Goal: Information Seeking & Learning: Compare options

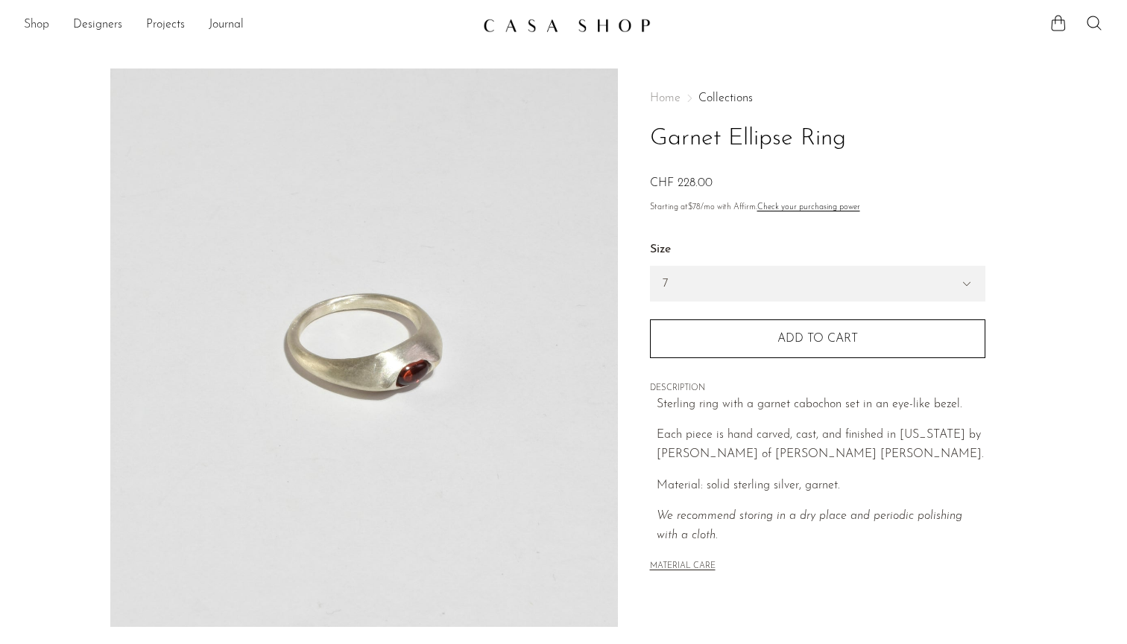
click at [39, 22] on link "Shop" at bounding box center [36, 25] width 25 height 19
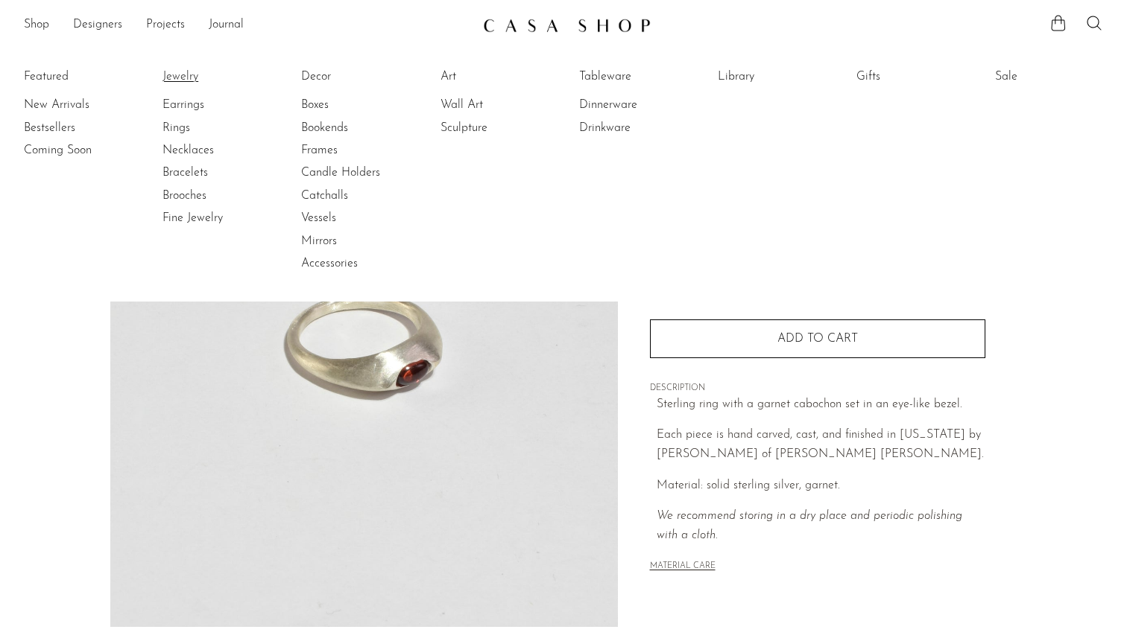
click at [185, 77] on link "Jewelry" at bounding box center [218, 77] width 112 height 16
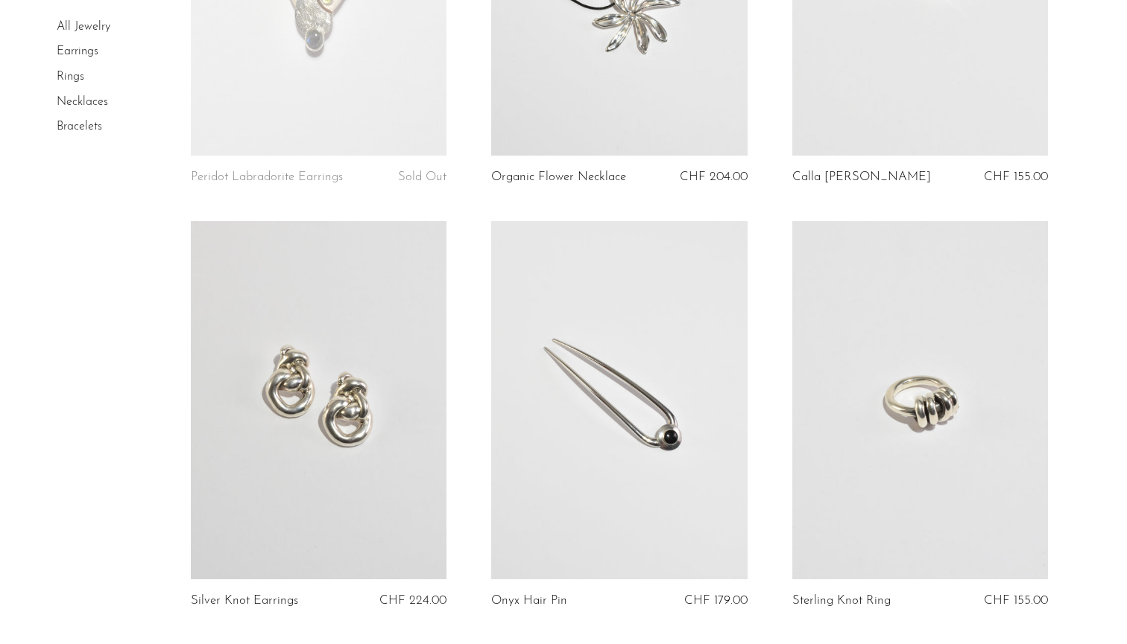
scroll to position [1189, 0]
click at [970, 432] on link at bounding box center [920, 400] width 256 height 358
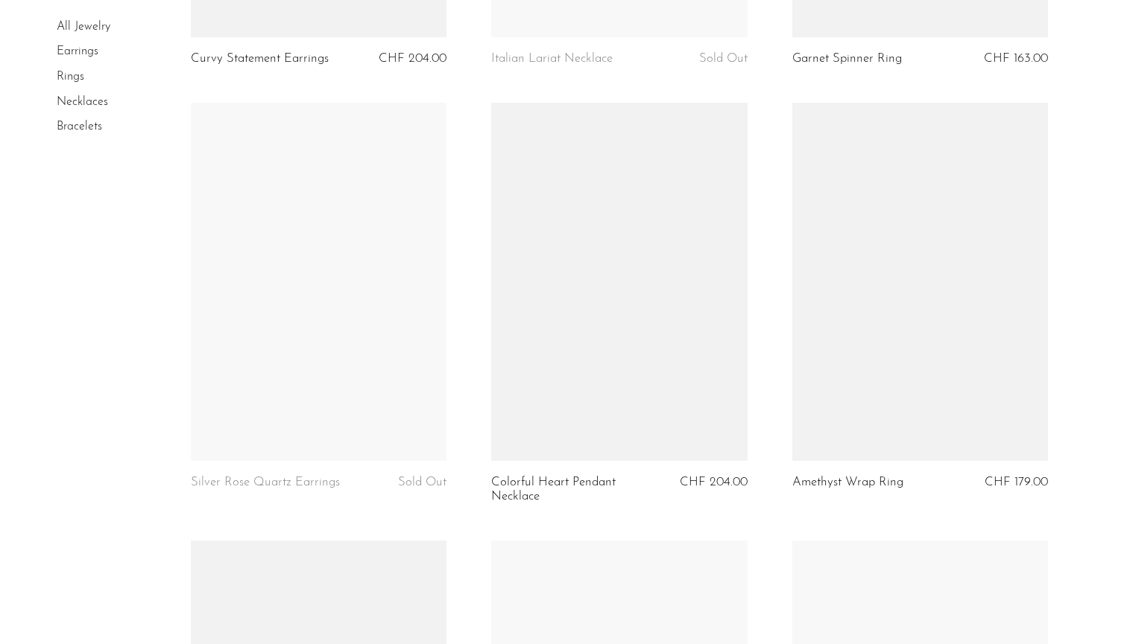
scroll to position [3457, 0]
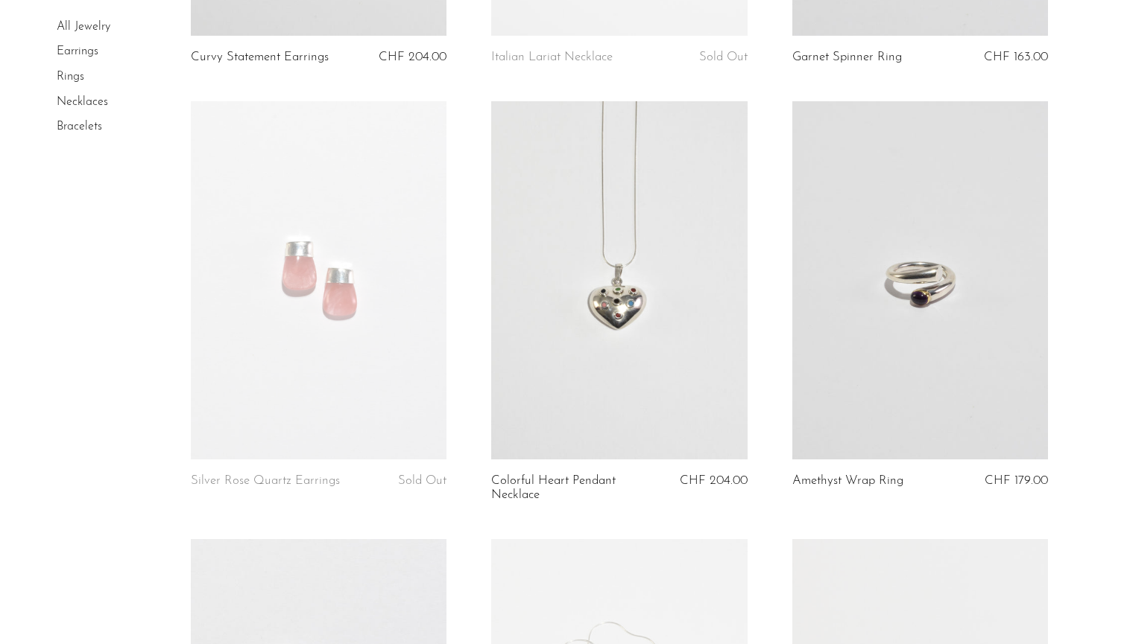
click at [629, 433] on link at bounding box center [619, 280] width 256 height 358
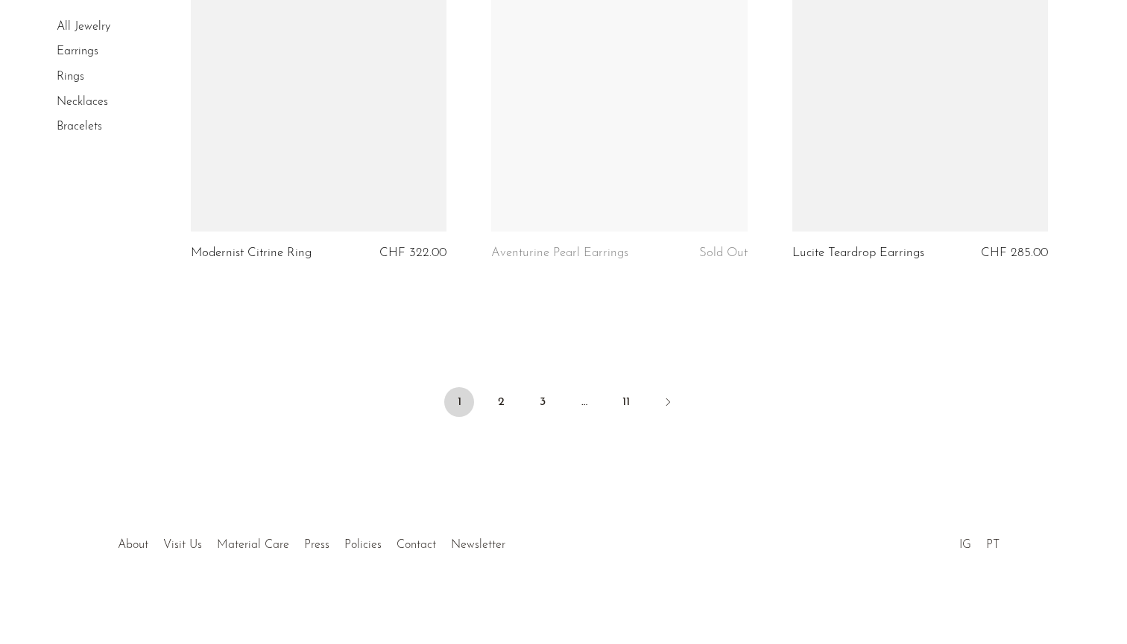
scroll to position [4993, 0]
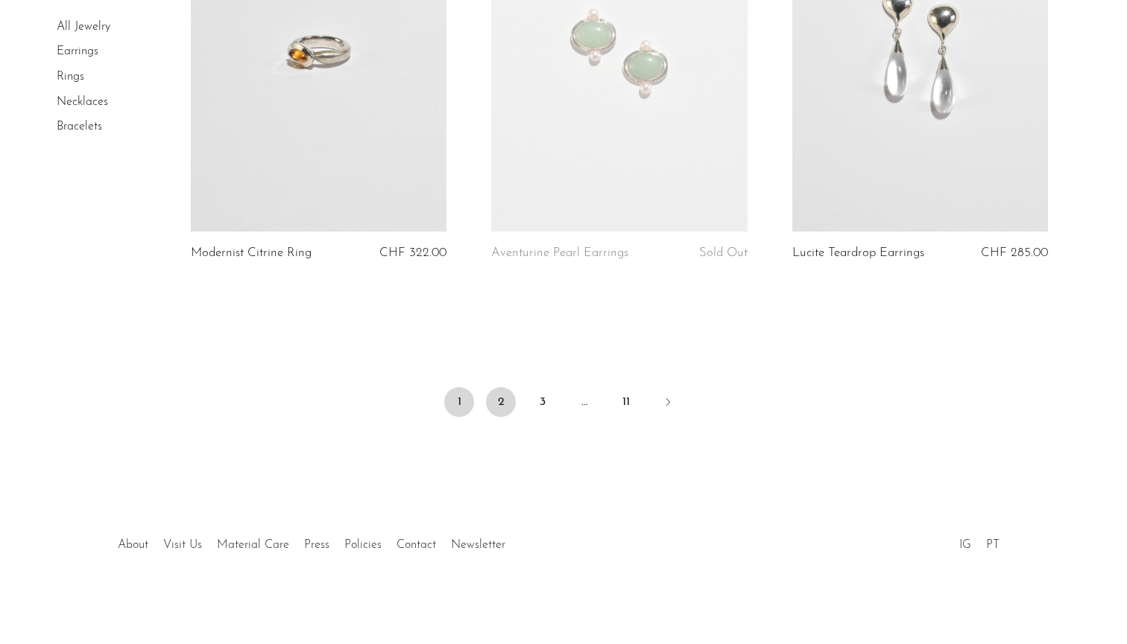
click at [497, 396] on link "2" at bounding box center [501, 402] width 30 height 30
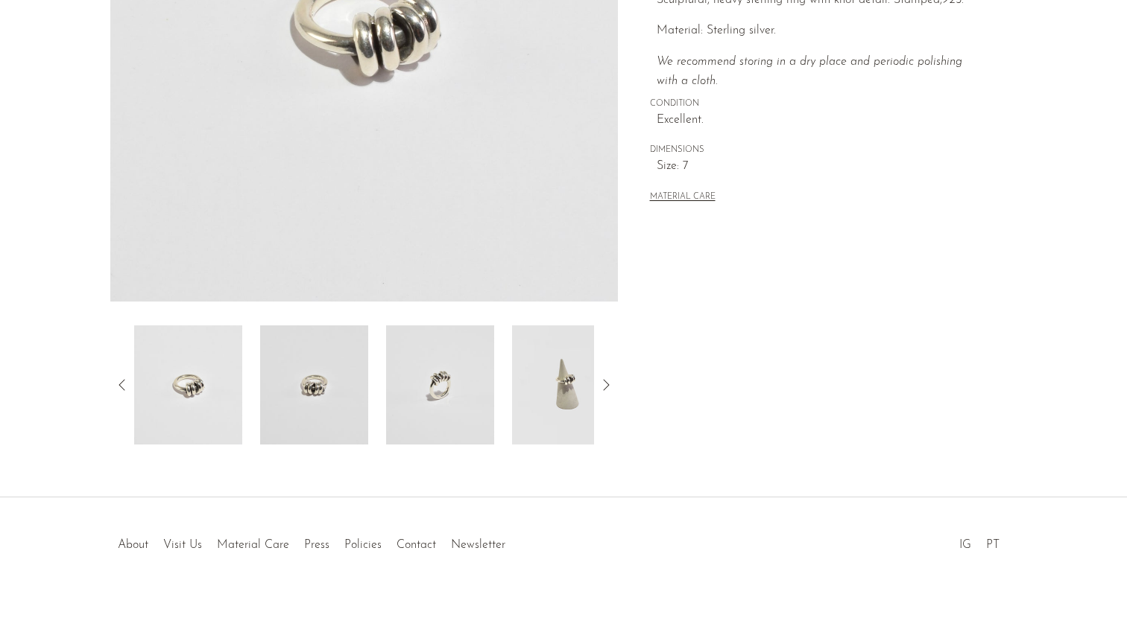
scroll to position [326, 0]
click at [542, 383] on img at bounding box center [566, 385] width 108 height 119
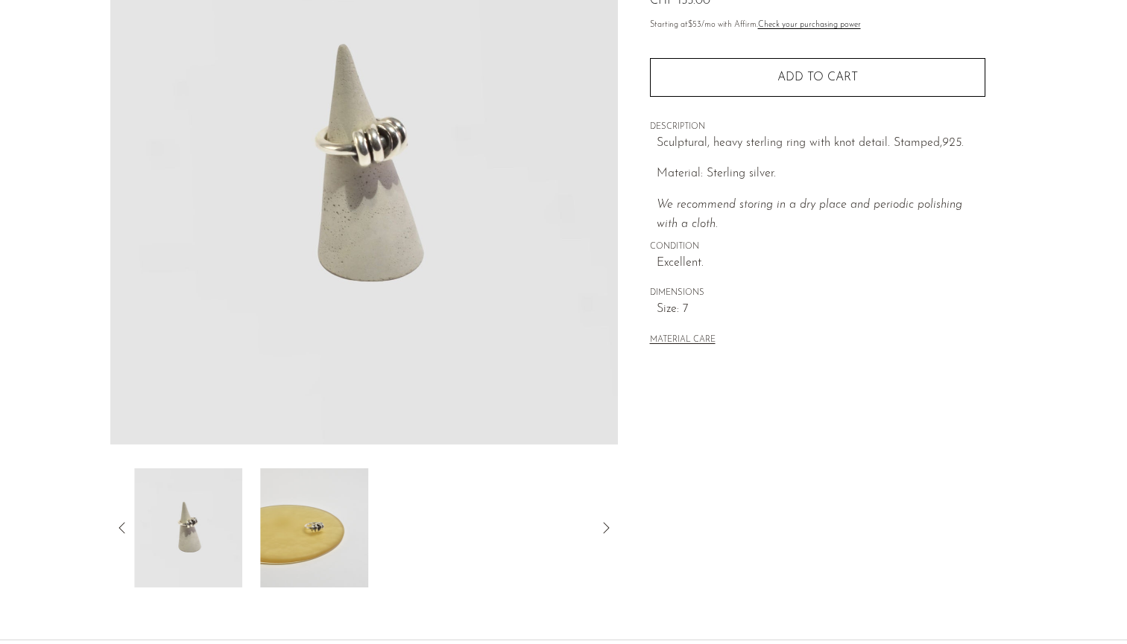
scroll to position [177, 0]
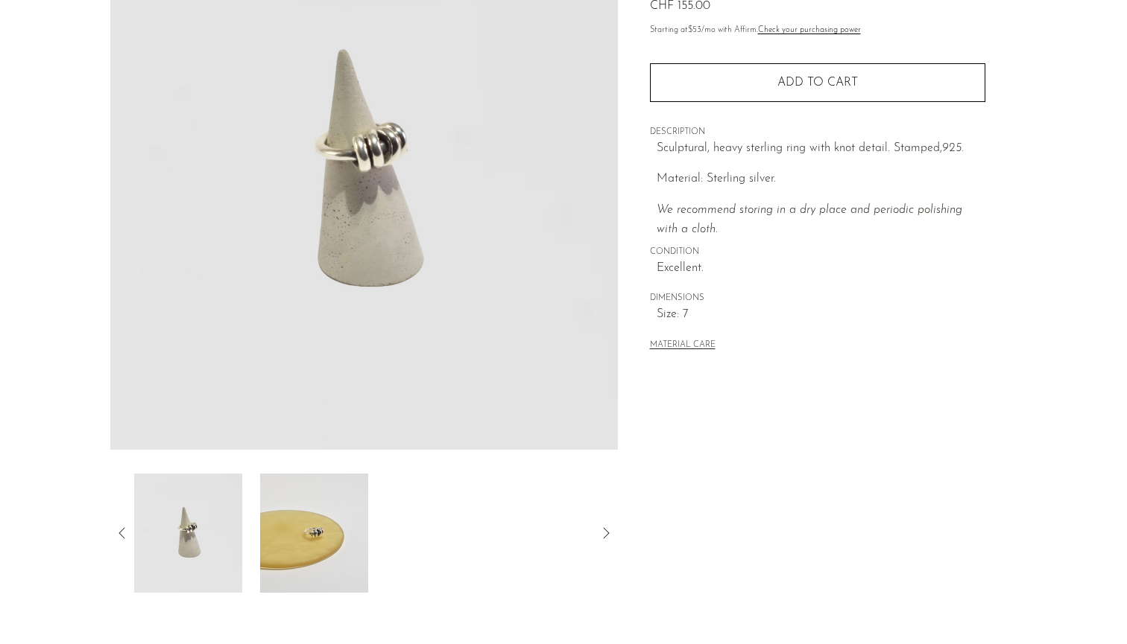
click at [118, 532] on icon at bounding box center [122, 534] width 18 height 18
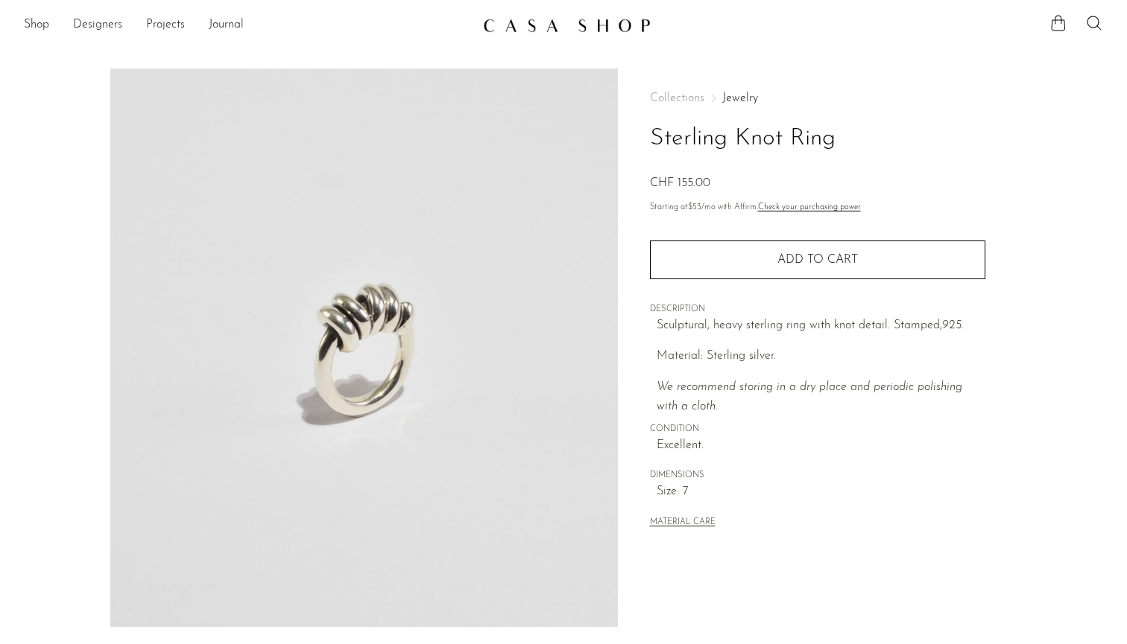
scroll to position [0, 0]
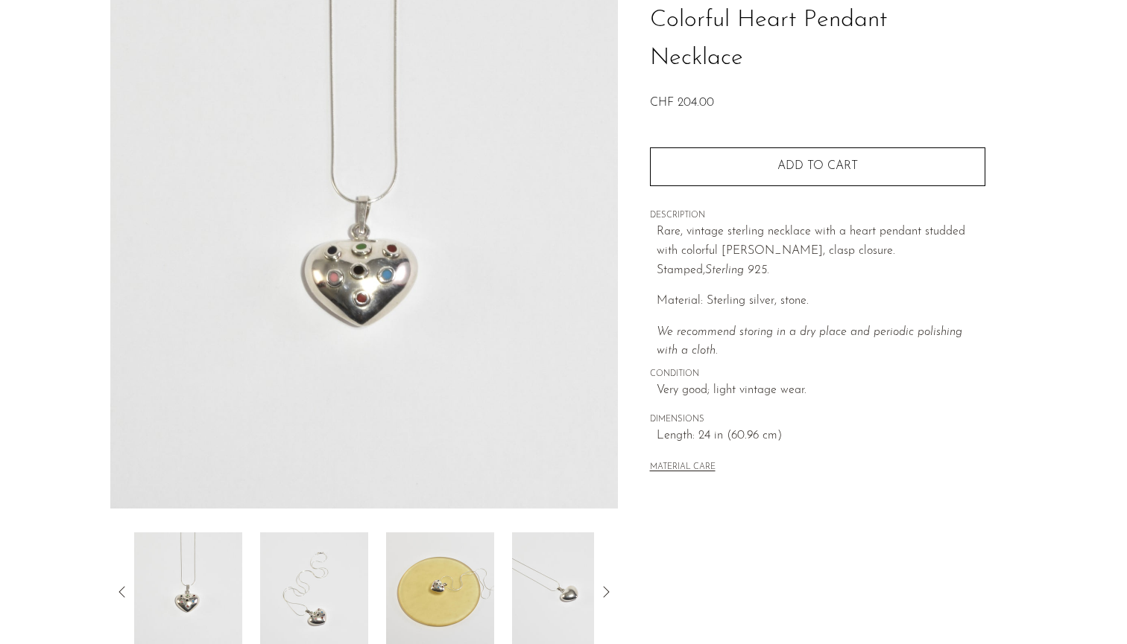
scroll to position [249, 0]
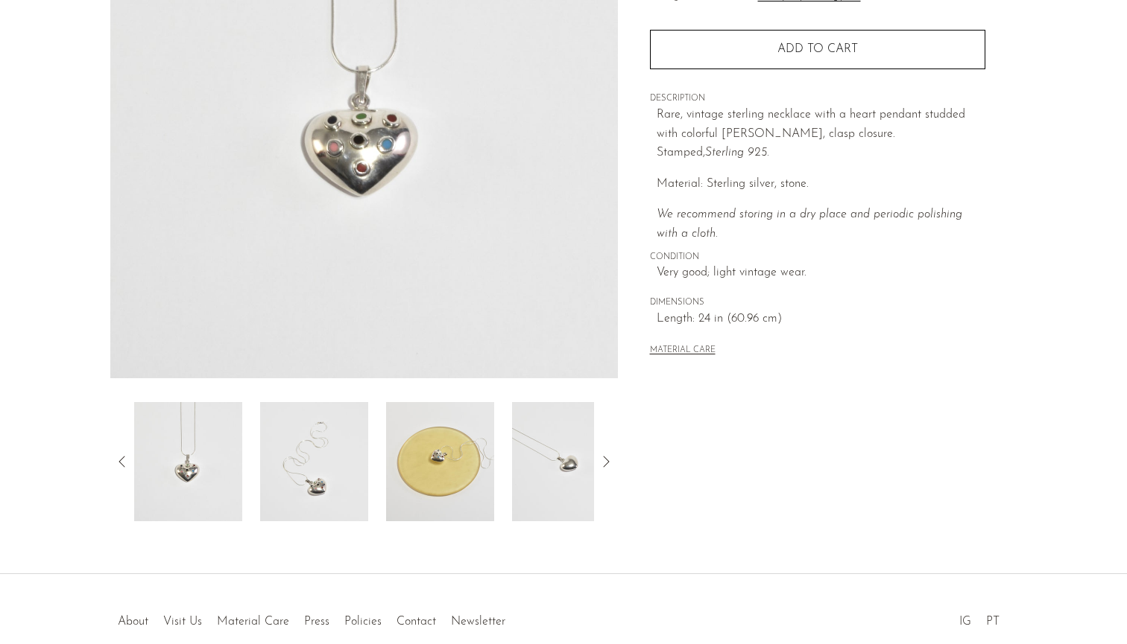
click at [349, 487] on img at bounding box center [314, 461] width 108 height 119
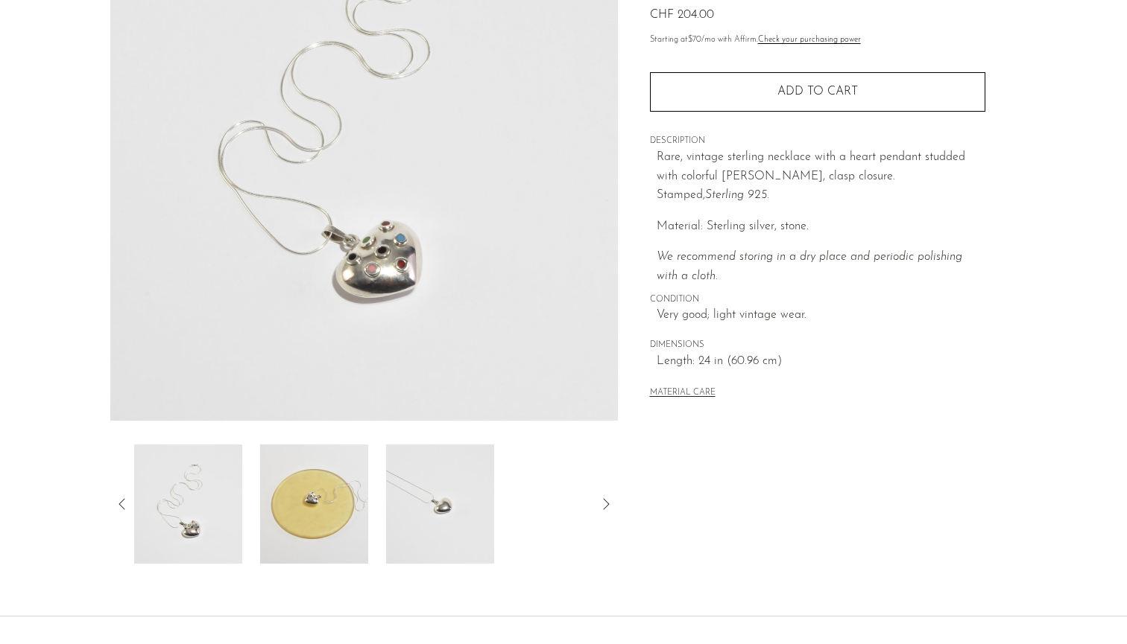
click at [286, 513] on img at bounding box center [314, 504] width 108 height 119
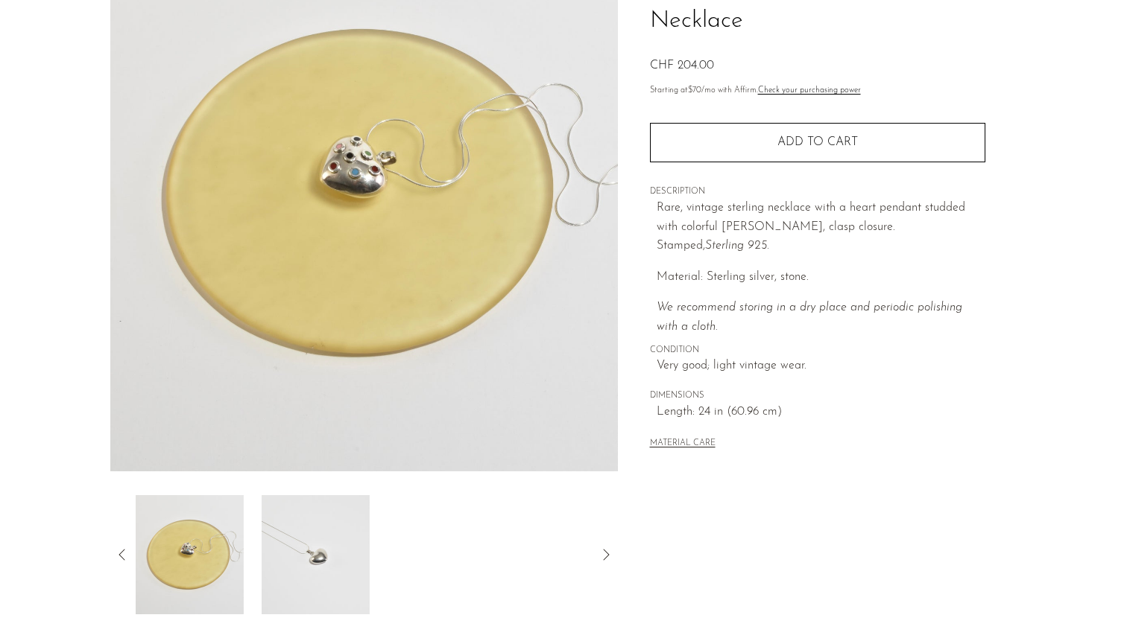
scroll to position [154, 0]
click at [314, 545] on img at bounding box center [314, 556] width 108 height 119
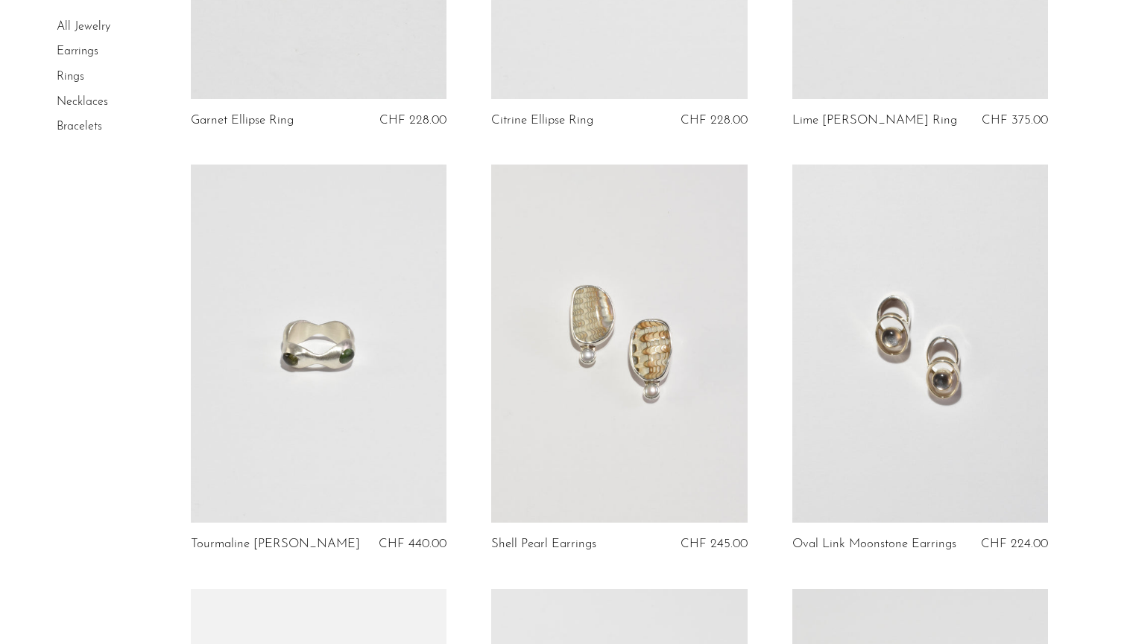
scroll to position [836, 0]
click at [396, 285] on link at bounding box center [319, 342] width 256 height 358
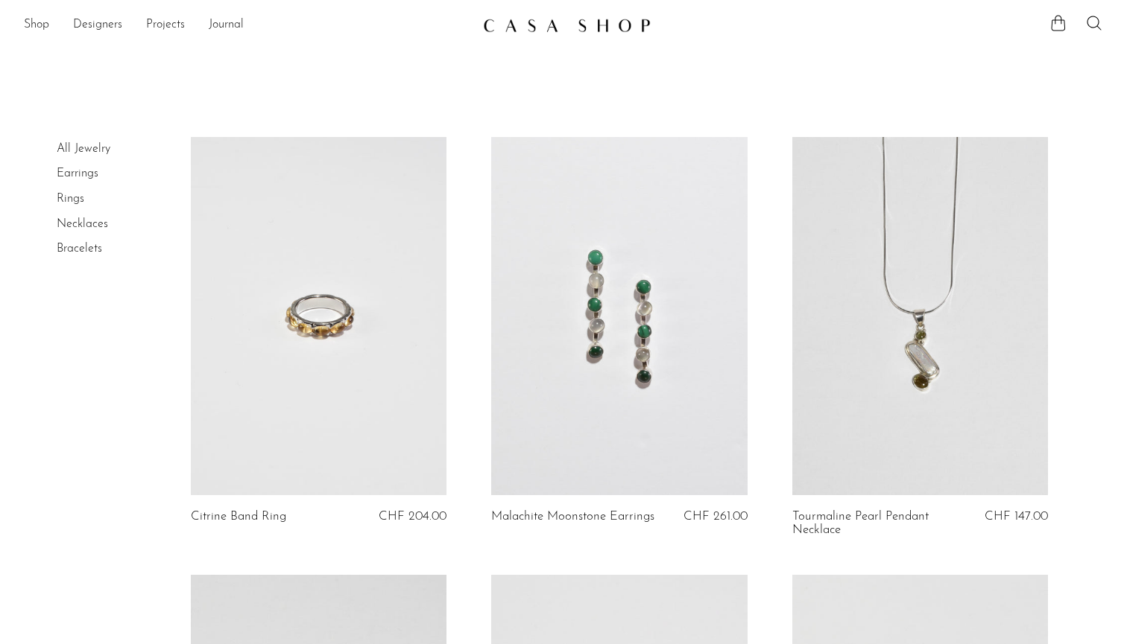
scroll to position [0, 0]
click at [83, 155] on li "All Jewelry" at bounding box center [113, 149] width 112 height 25
click at [84, 148] on link "All Jewelry" at bounding box center [84, 149] width 54 height 12
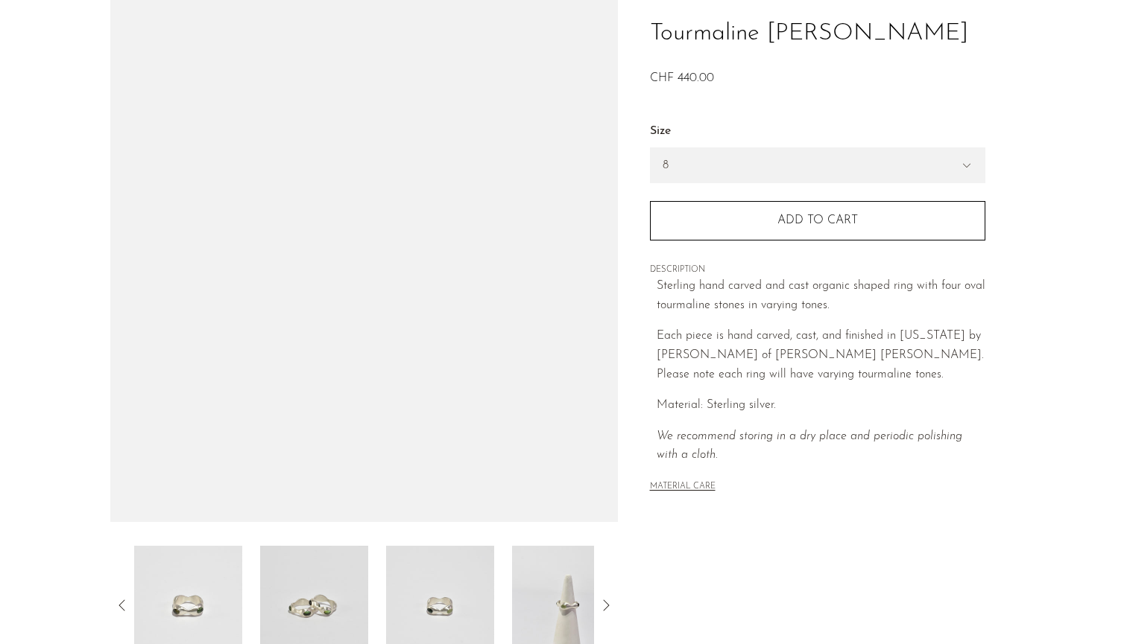
scroll to position [107, 0]
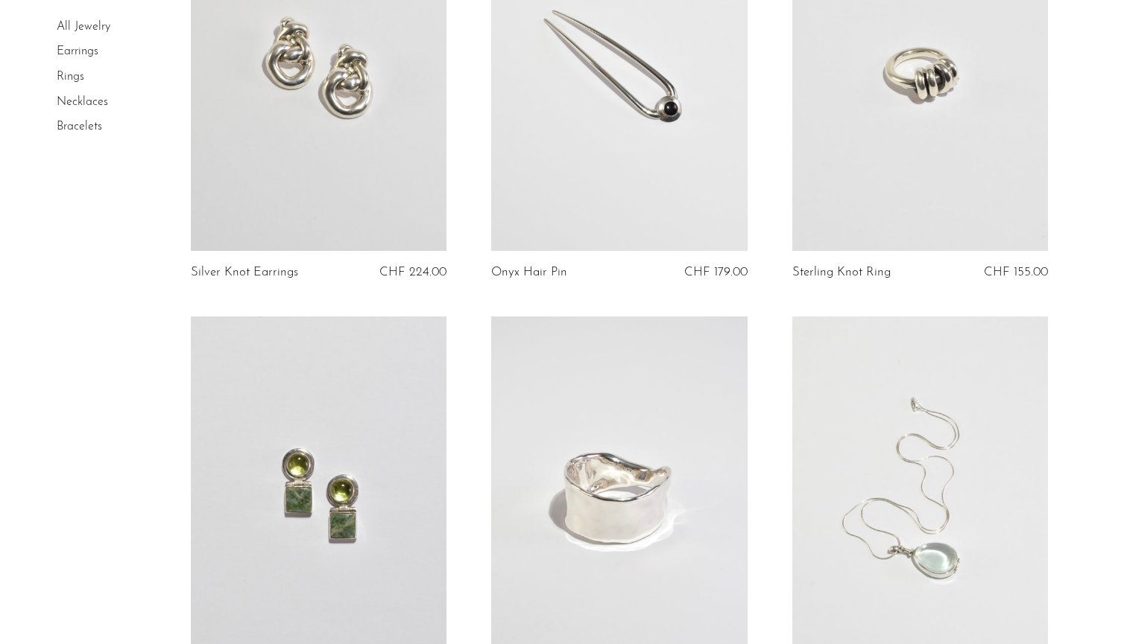
scroll to position [1527, 0]
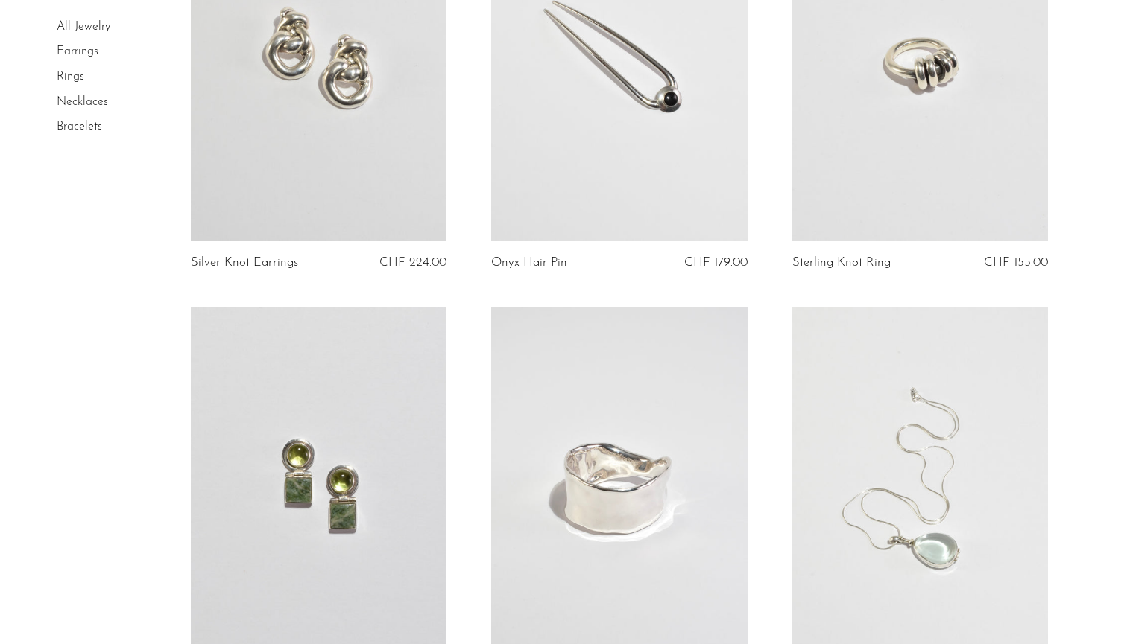
click at [877, 198] on link at bounding box center [920, 62] width 256 height 358
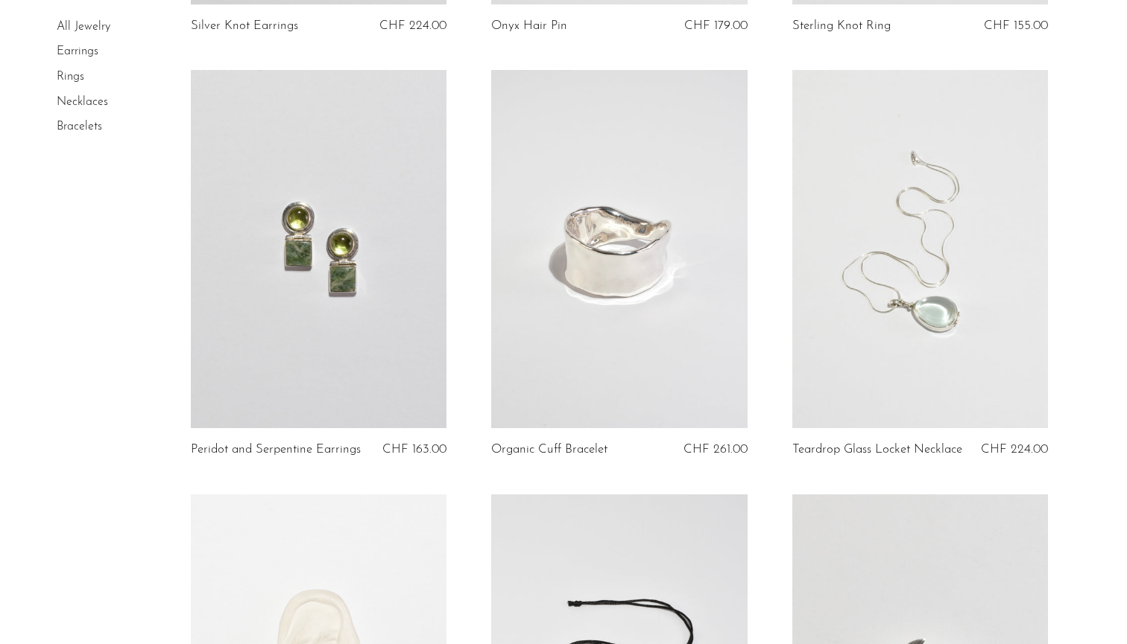
scroll to position [1776, 0]
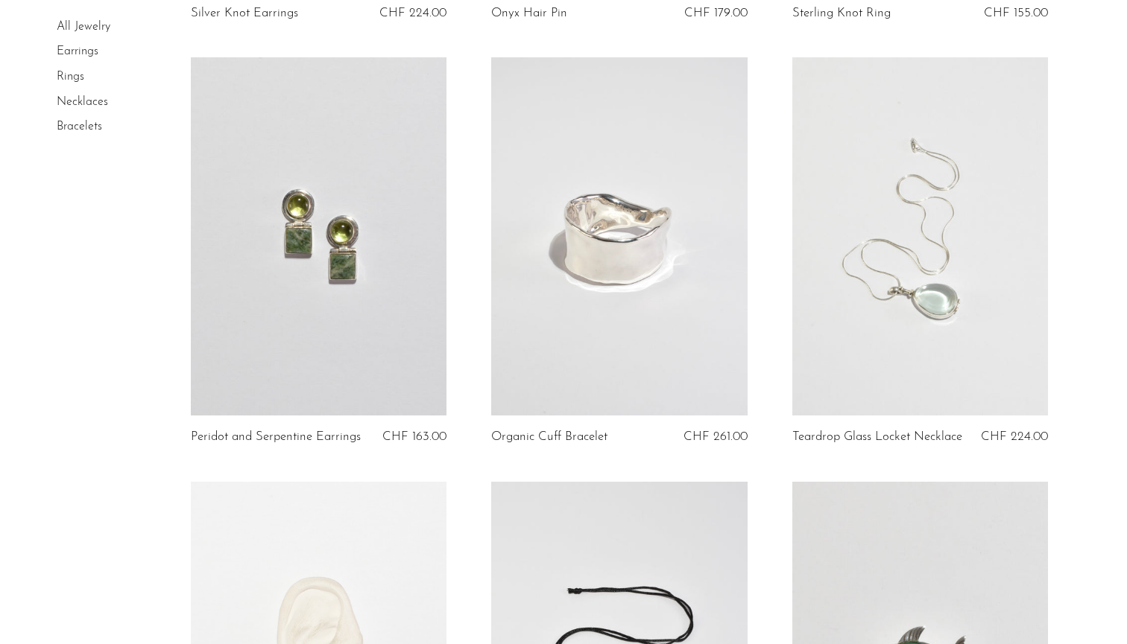
click at [703, 368] on link at bounding box center [619, 236] width 256 height 358
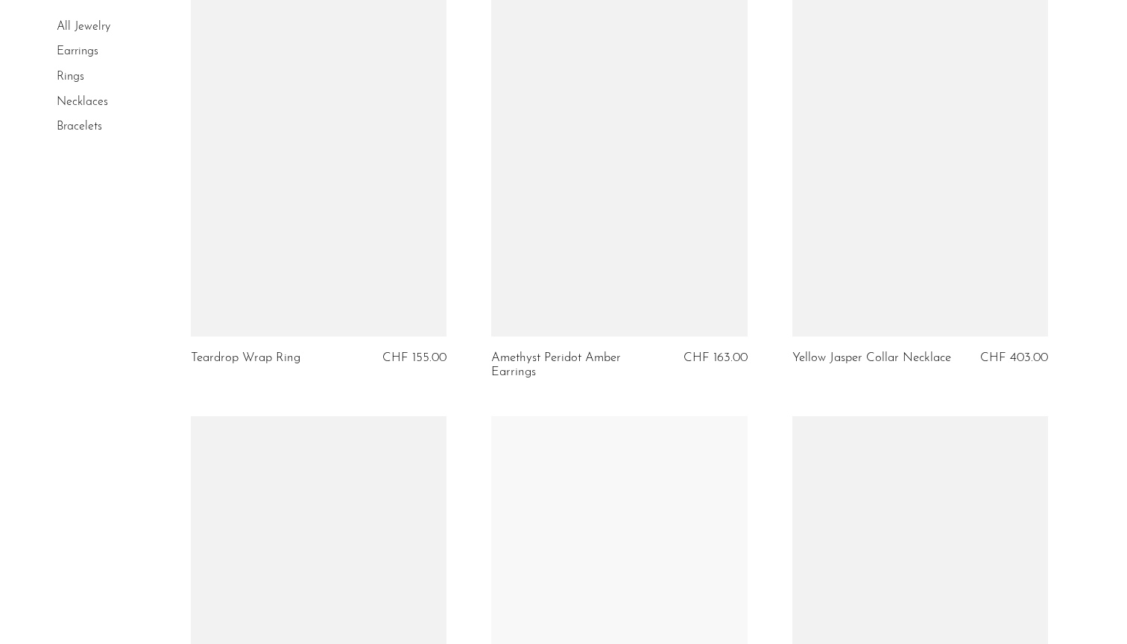
scroll to position [4435, 0]
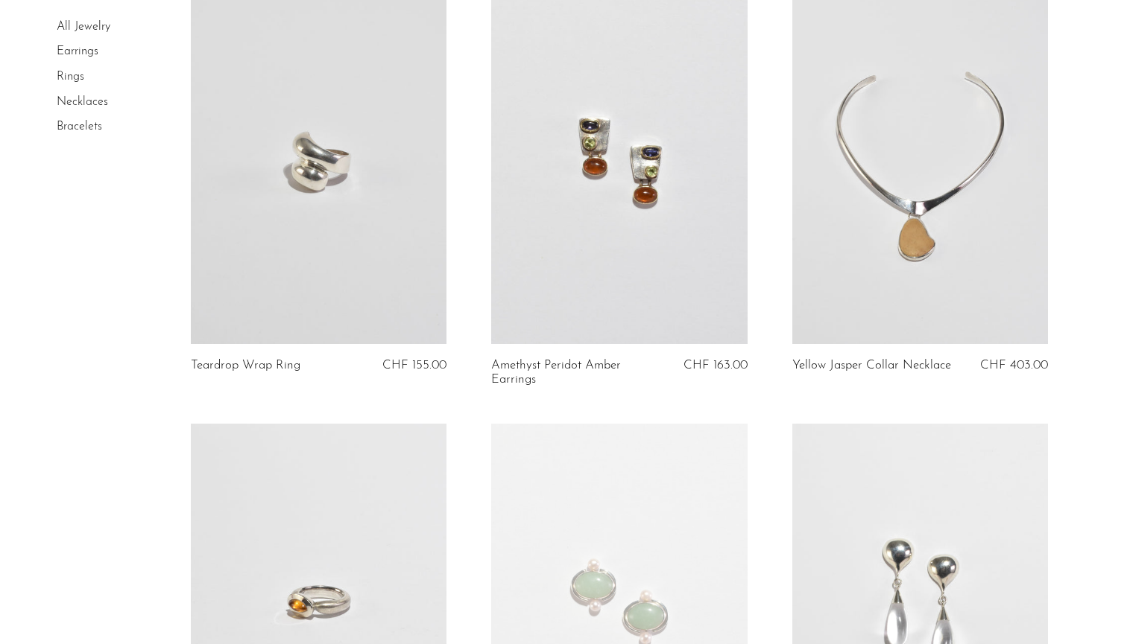
click at [341, 242] on link at bounding box center [319, 165] width 256 height 358
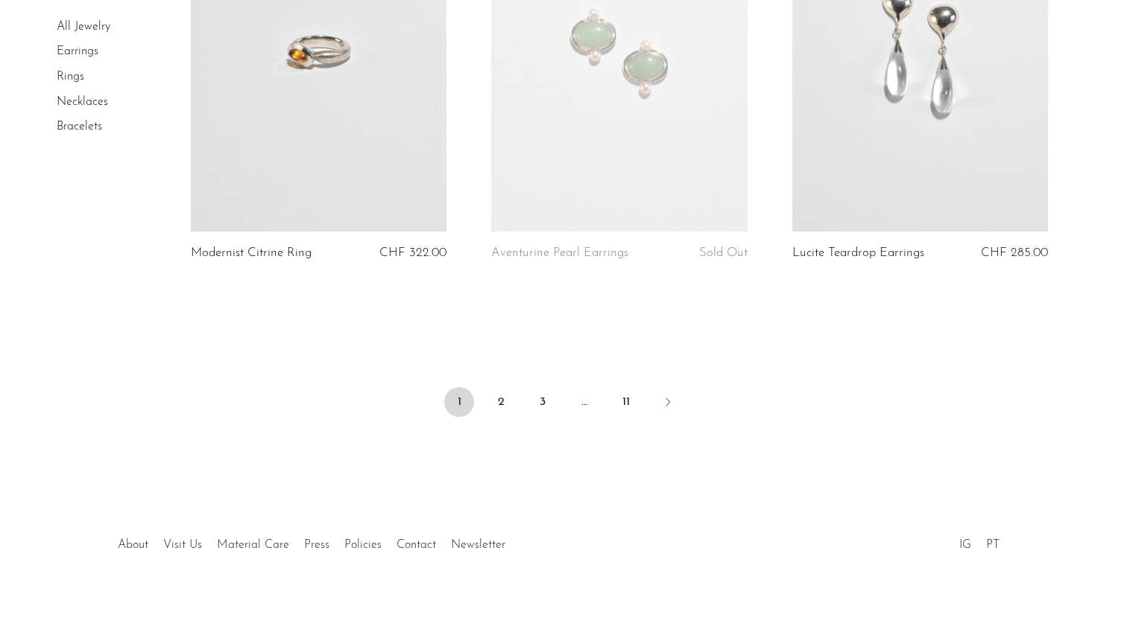
scroll to position [4993, 0]
click at [501, 404] on link "2" at bounding box center [501, 402] width 30 height 30
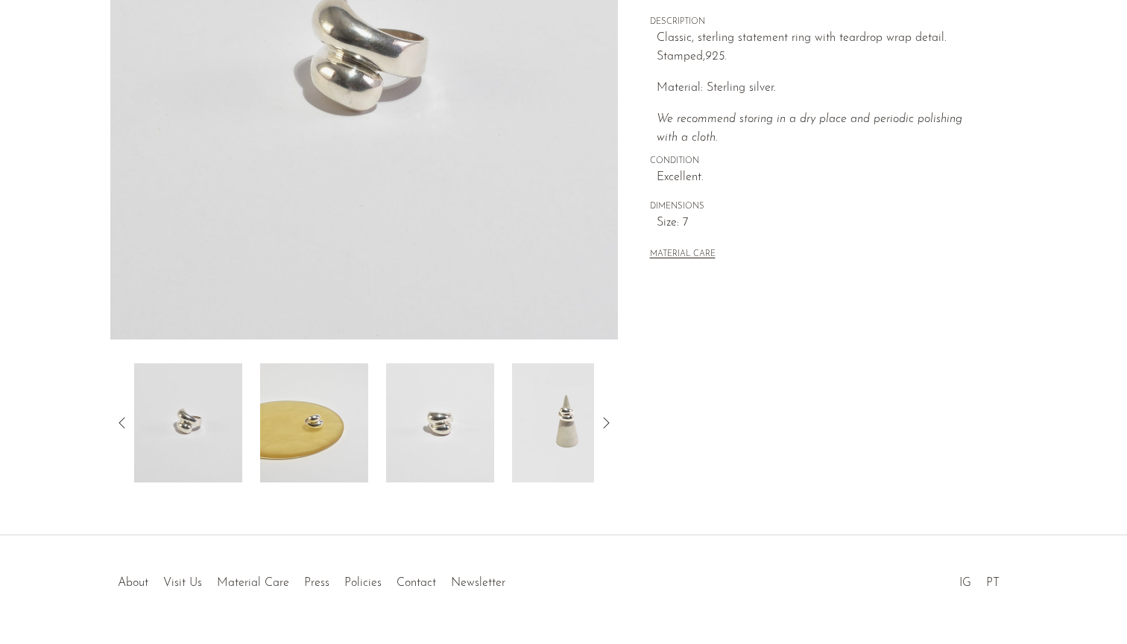
scroll to position [294, 0]
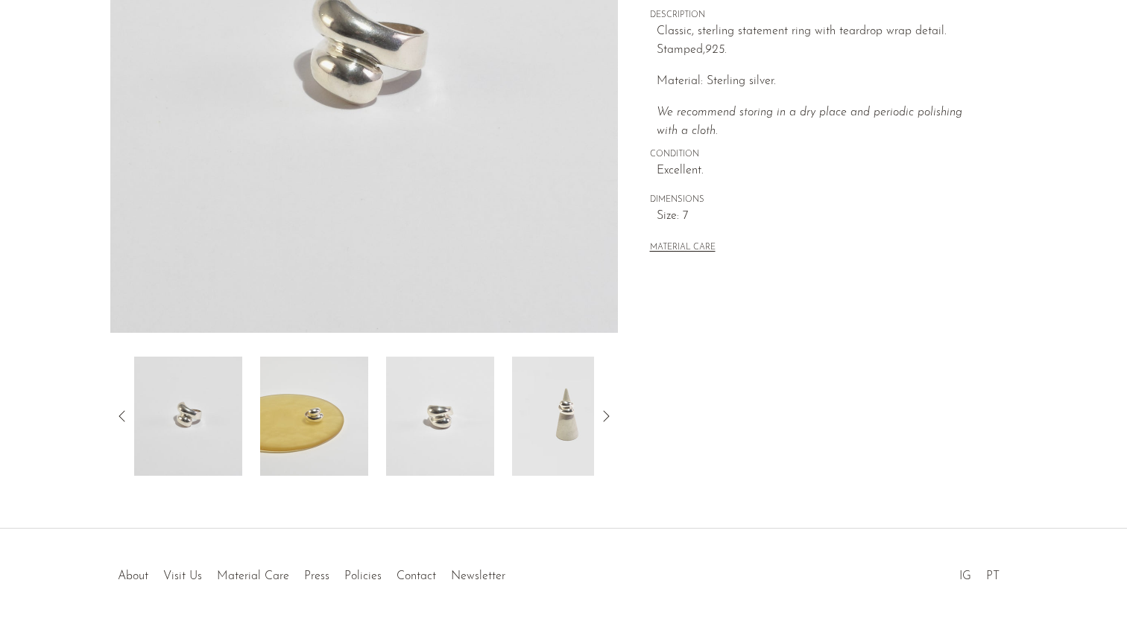
click at [543, 421] on img at bounding box center [566, 416] width 108 height 119
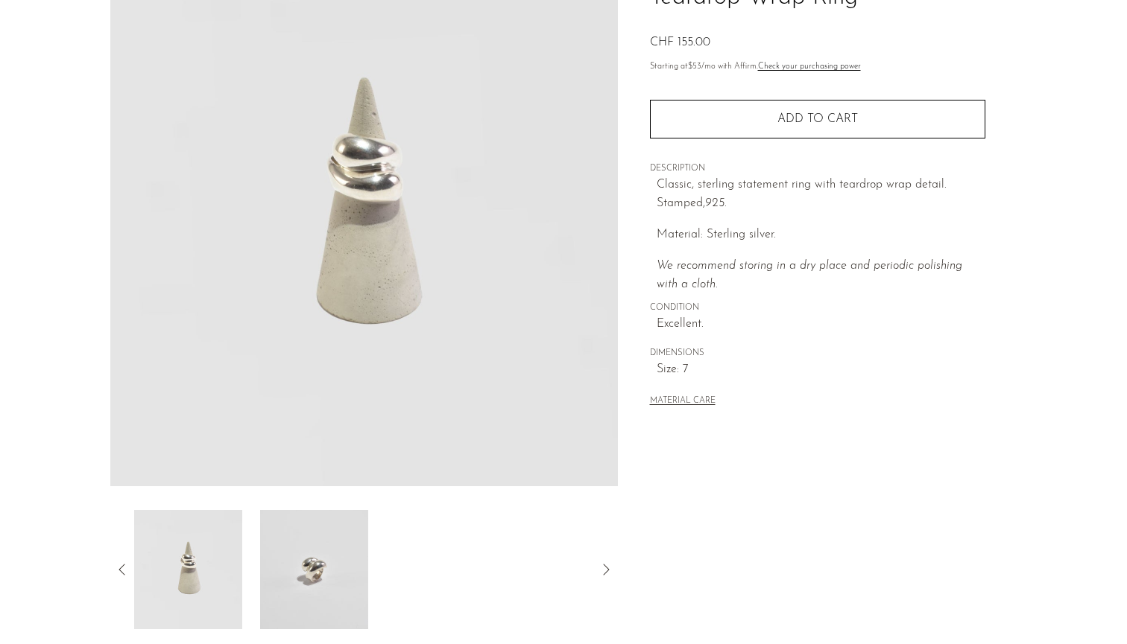
scroll to position [144, 0]
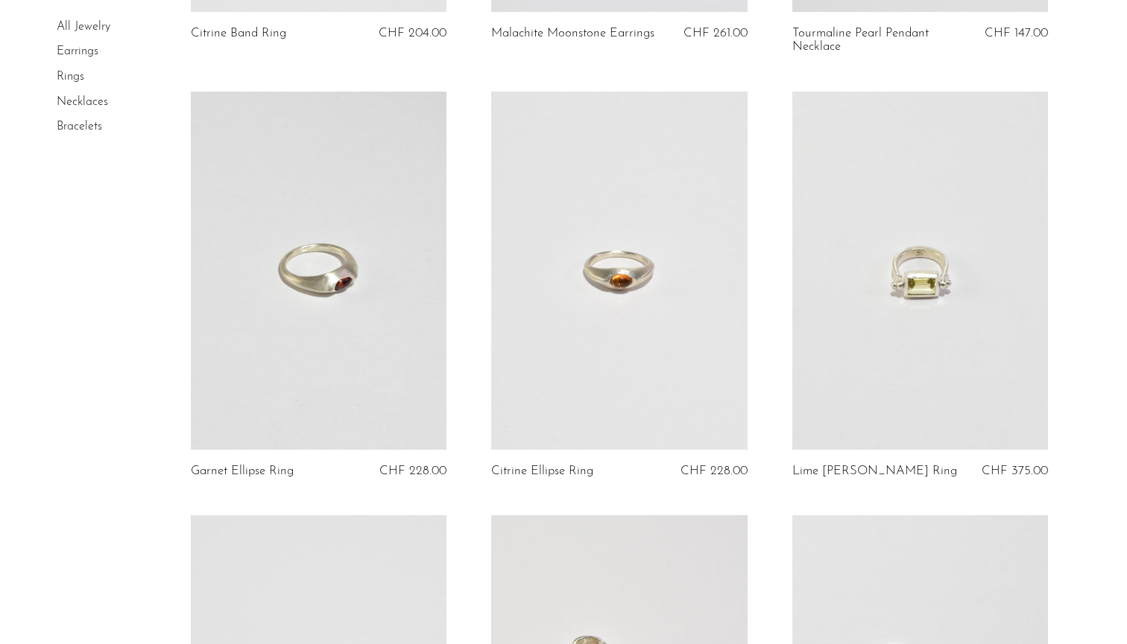
scroll to position [485, 0]
click at [402, 326] on link at bounding box center [319, 269] width 256 height 358
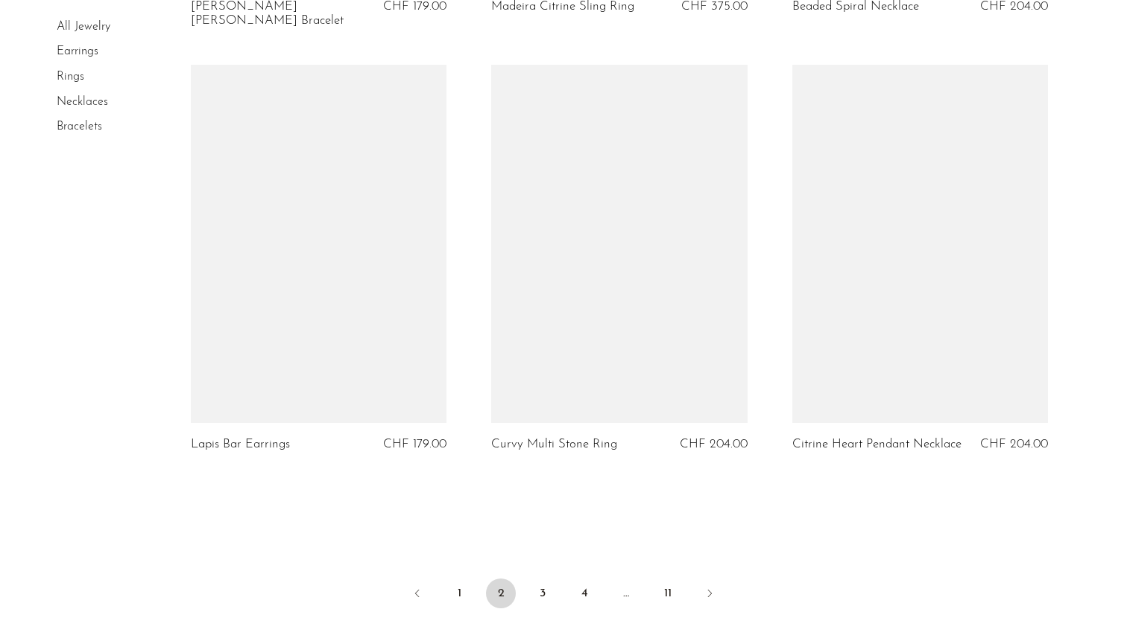
scroll to position [4903, 0]
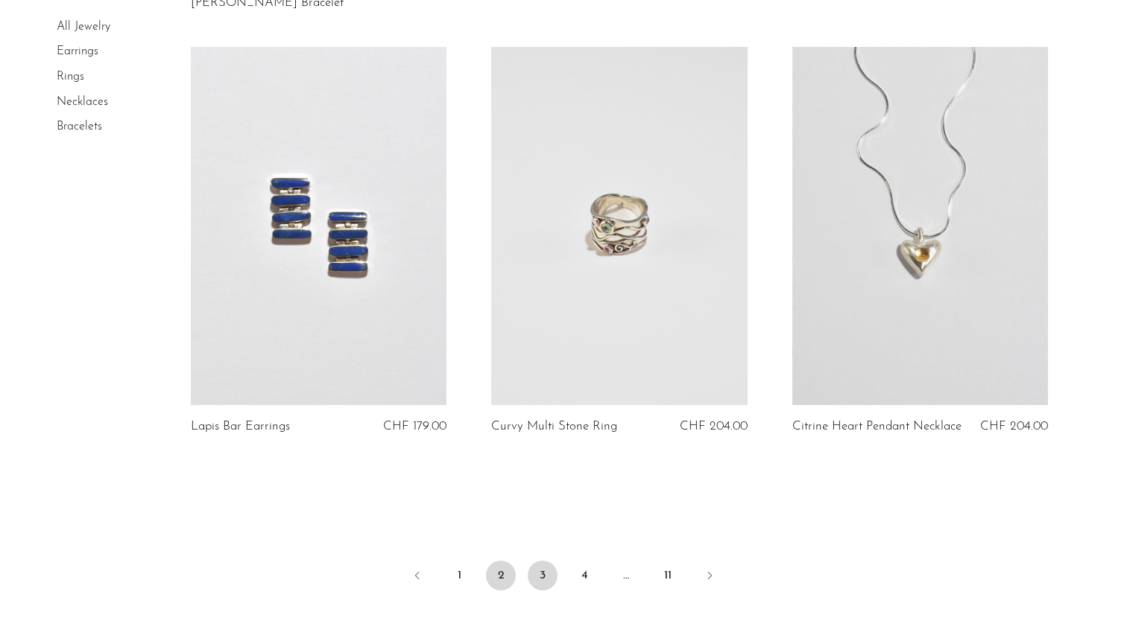
click at [533, 583] on link "3" at bounding box center [543, 576] width 30 height 30
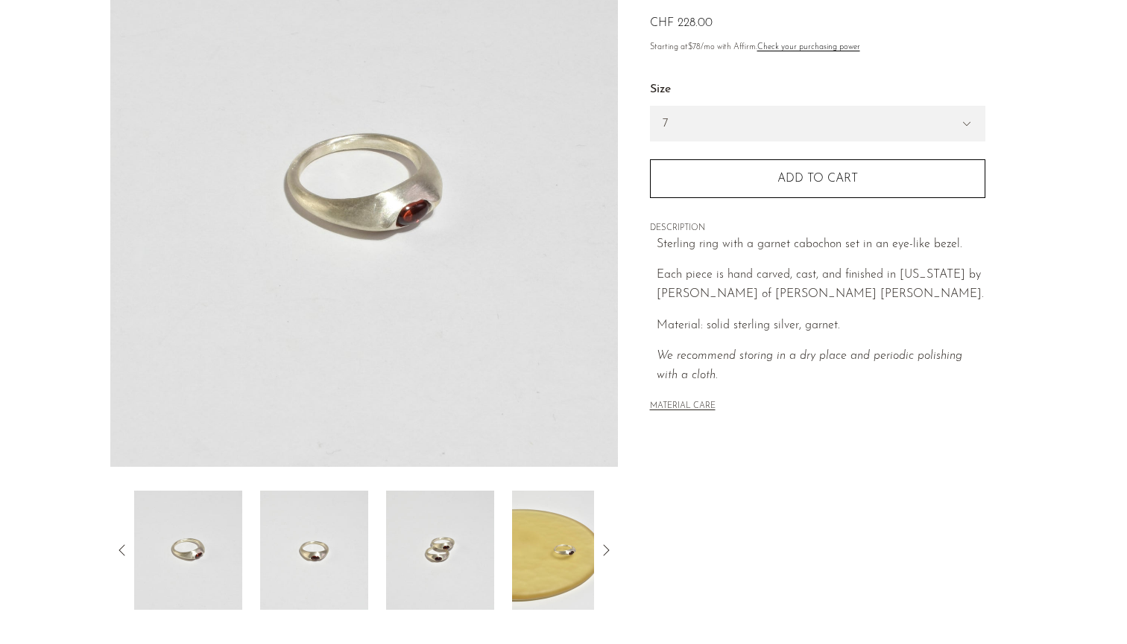
scroll to position [165, 0]
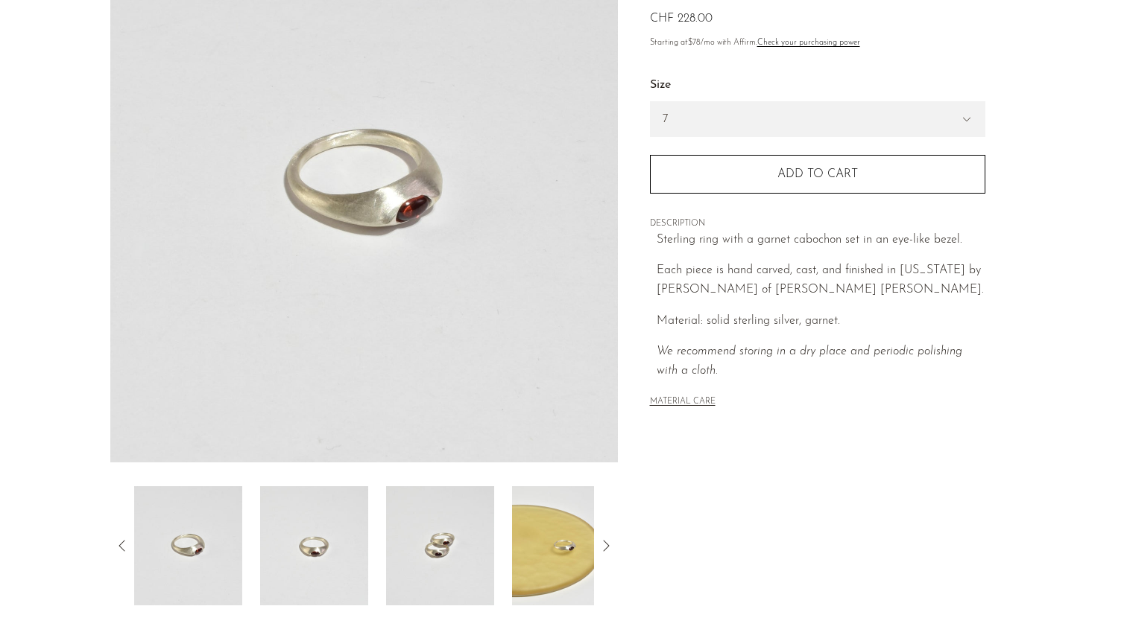
click at [446, 548] on img at bounding box center [440, 546] width 108 height 119
click at [531, 544] on img at bounding box center [566, 546] width 108 height 119
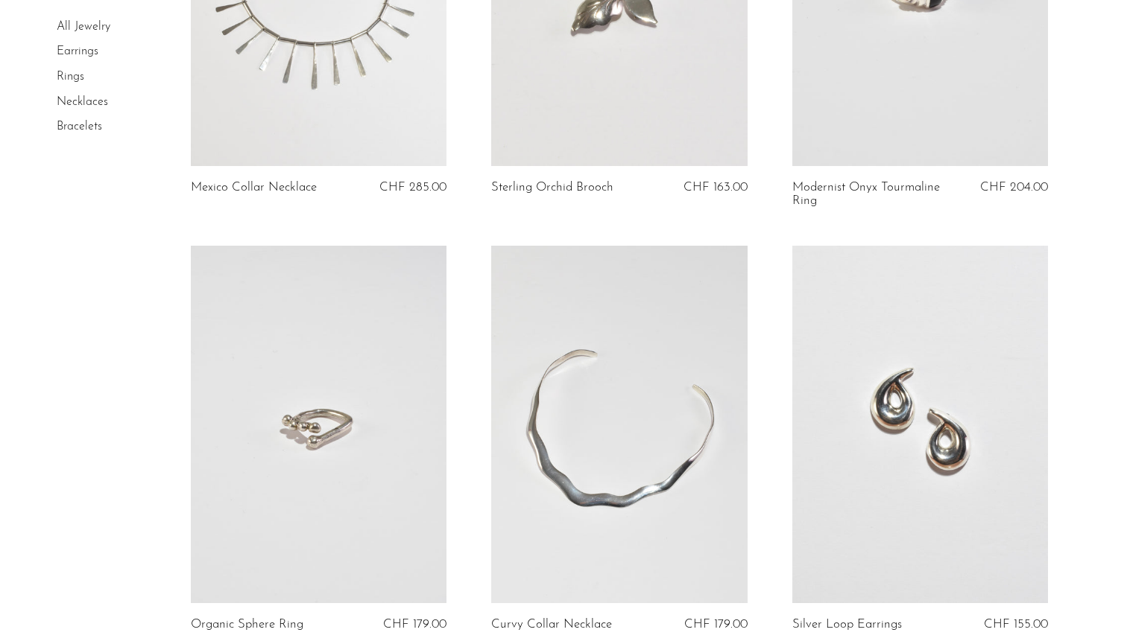
scroll to position [1213, 0]
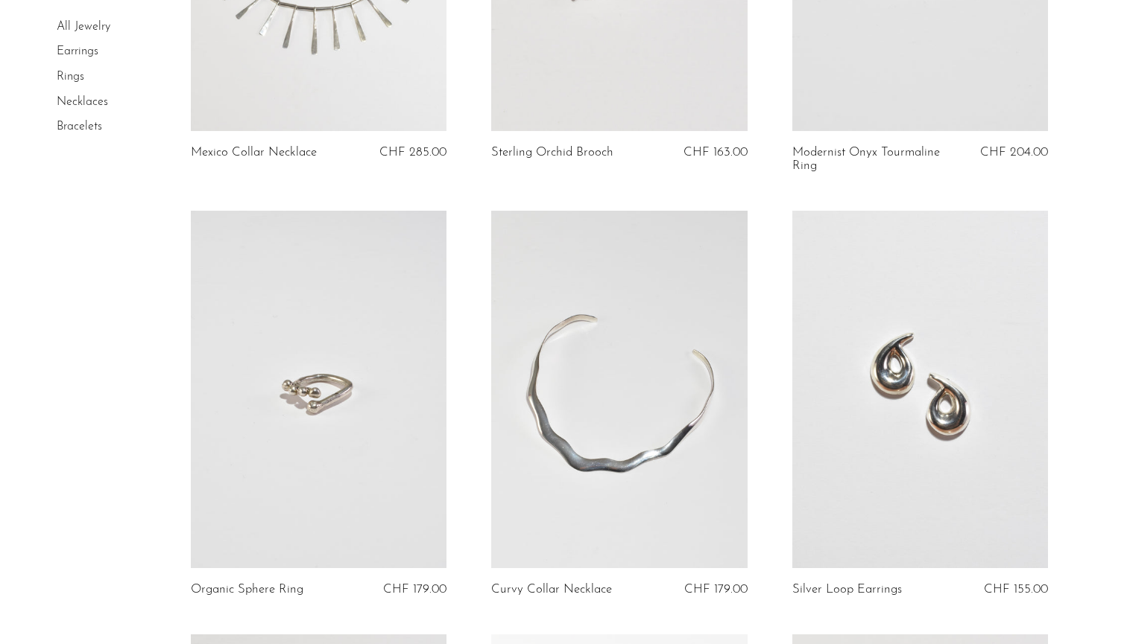
click at [373, 499] on link at bounding box center [319, 390] width 256 height 358
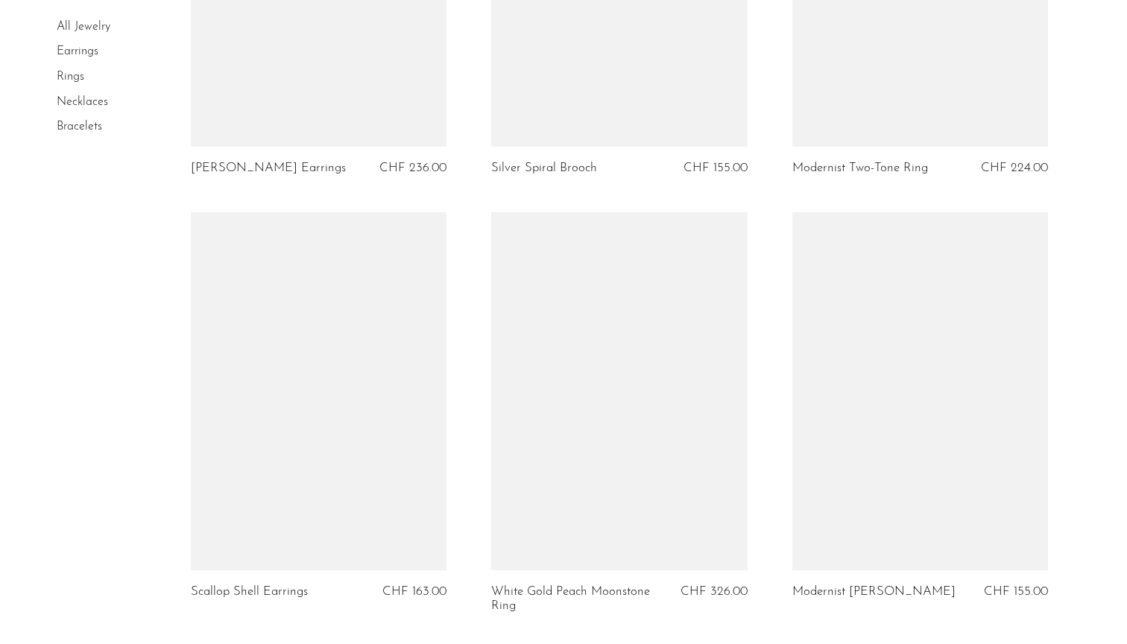
scroll to position [2814, 0]
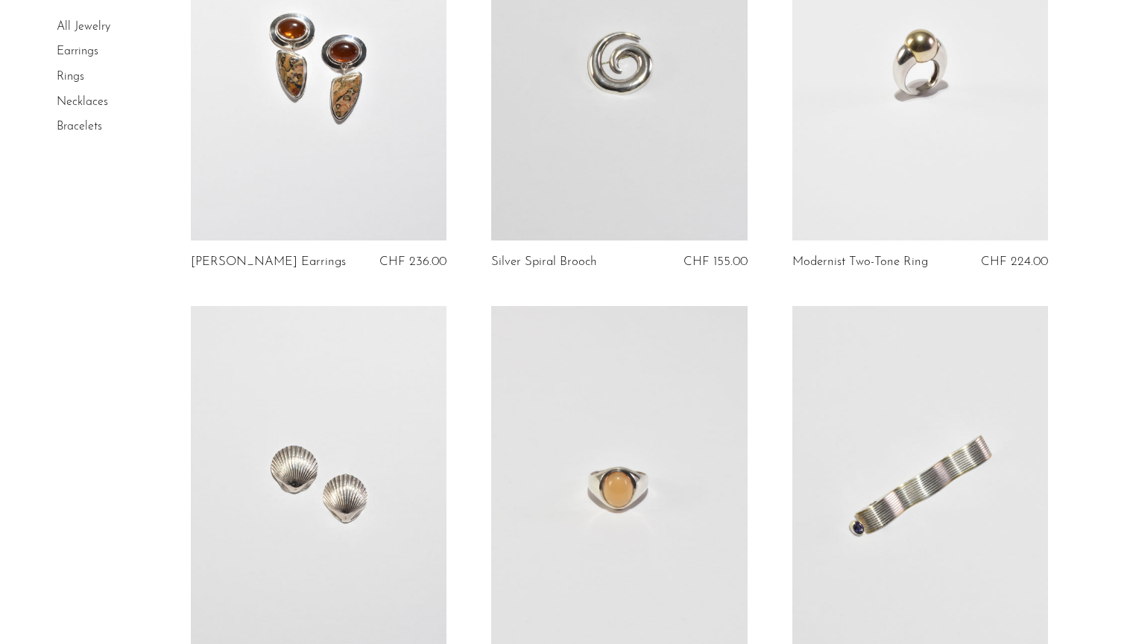
click at [927, 141] on link at bounding box center [920, 61] width 256 height 358
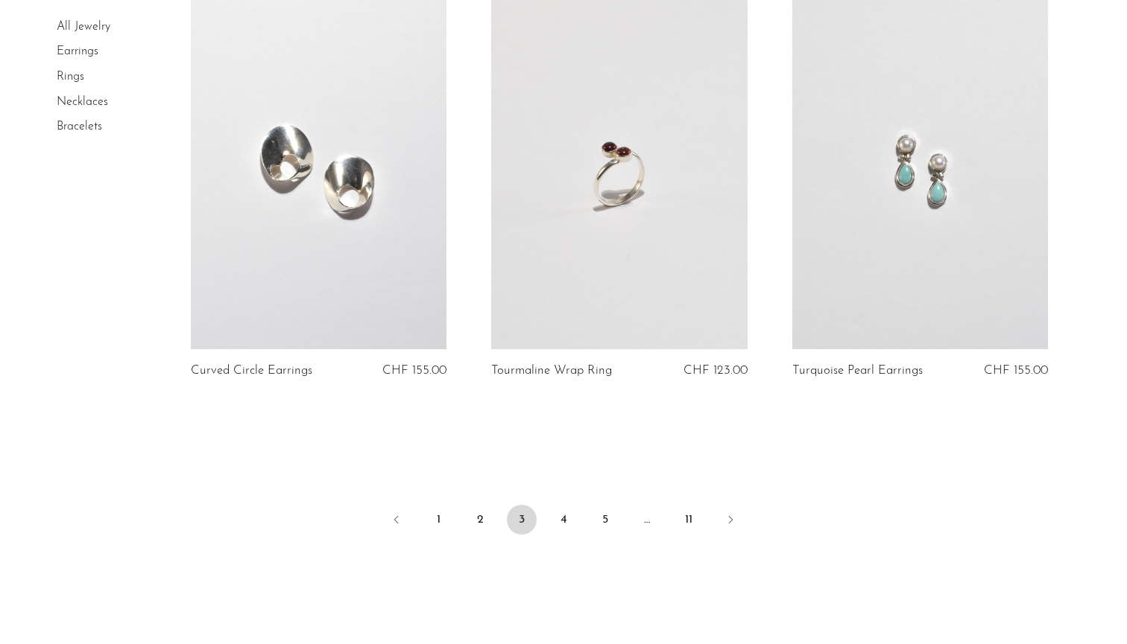
scroll to position [4871, 0]
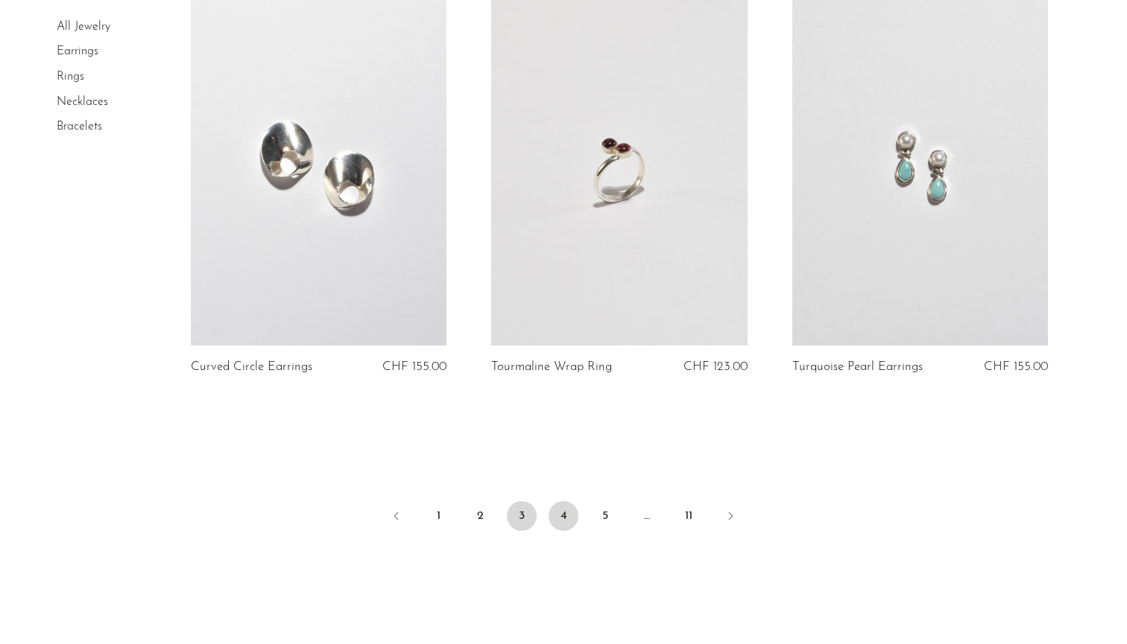
click at [566, 505] on link "4" at bounding box center [563, 516] width 30 height 30
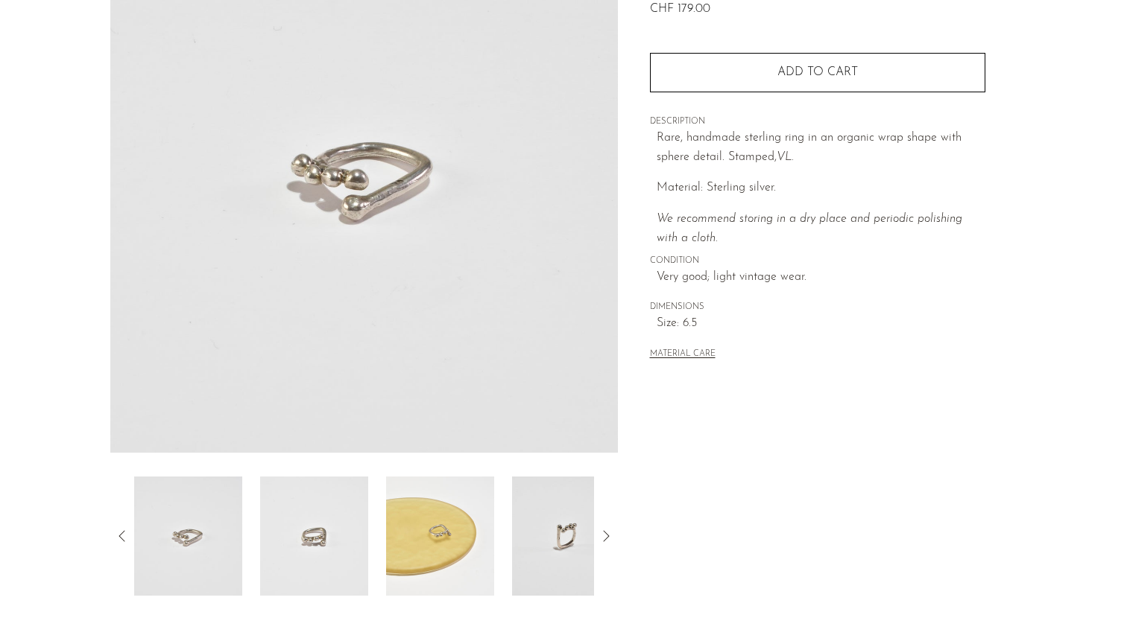
scroll to position [200, 0]
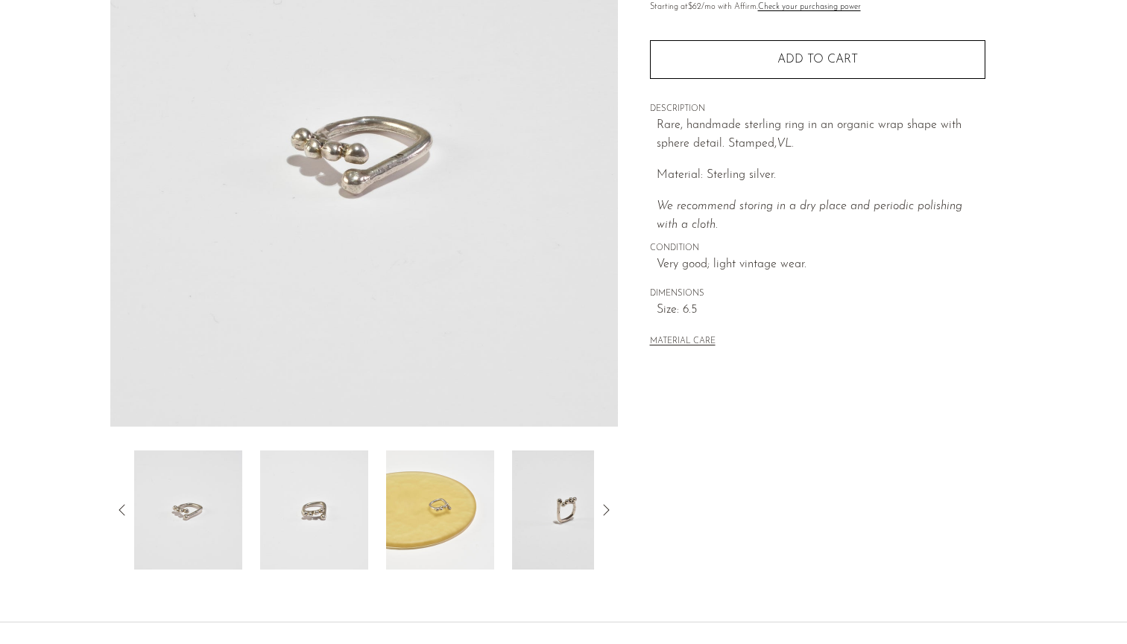
click at [424, 531] on img at bounding box center [440, 510] width 108 height 119
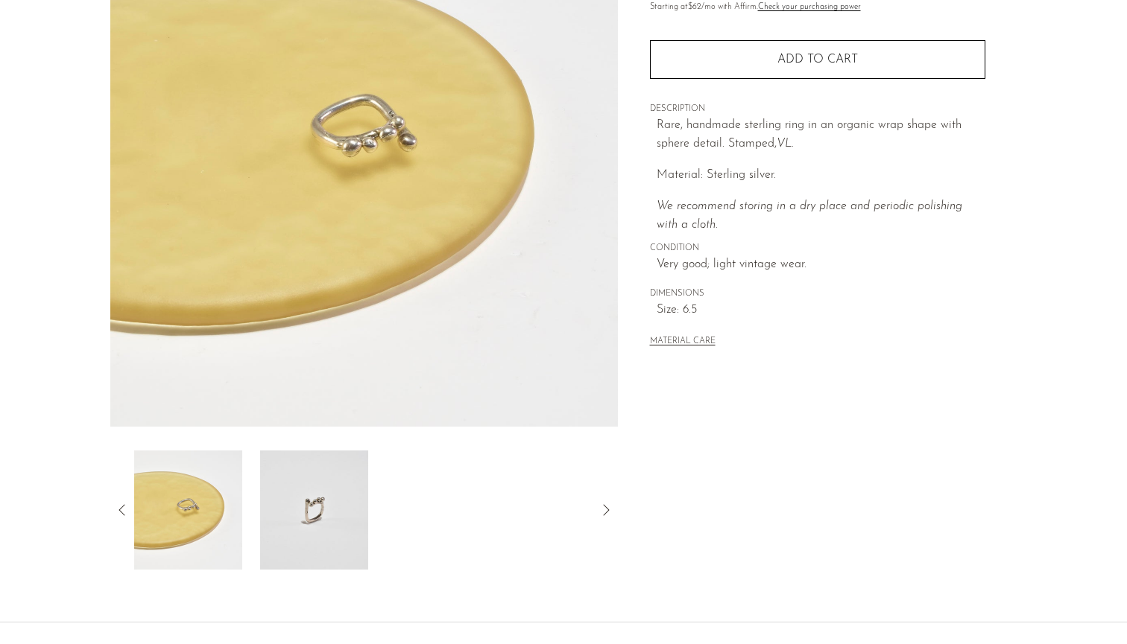
click at [345, 522] on img at bounding box center [314, 510] width 108 height 119
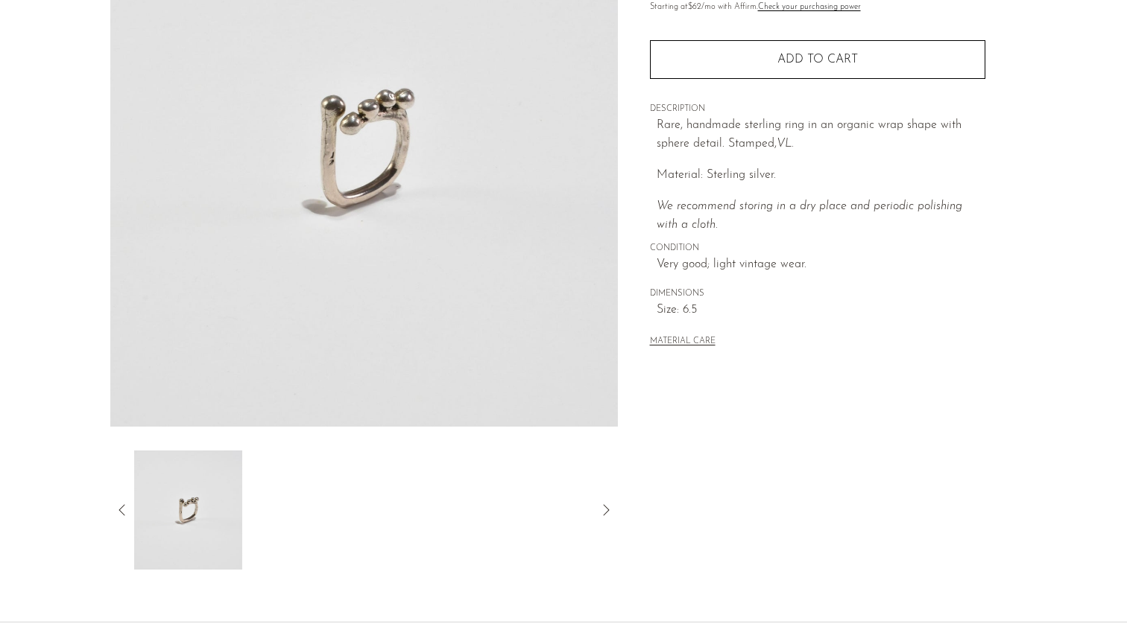
click at [123, 509] on icon at bounding box center [122, 510] width 18 height 18
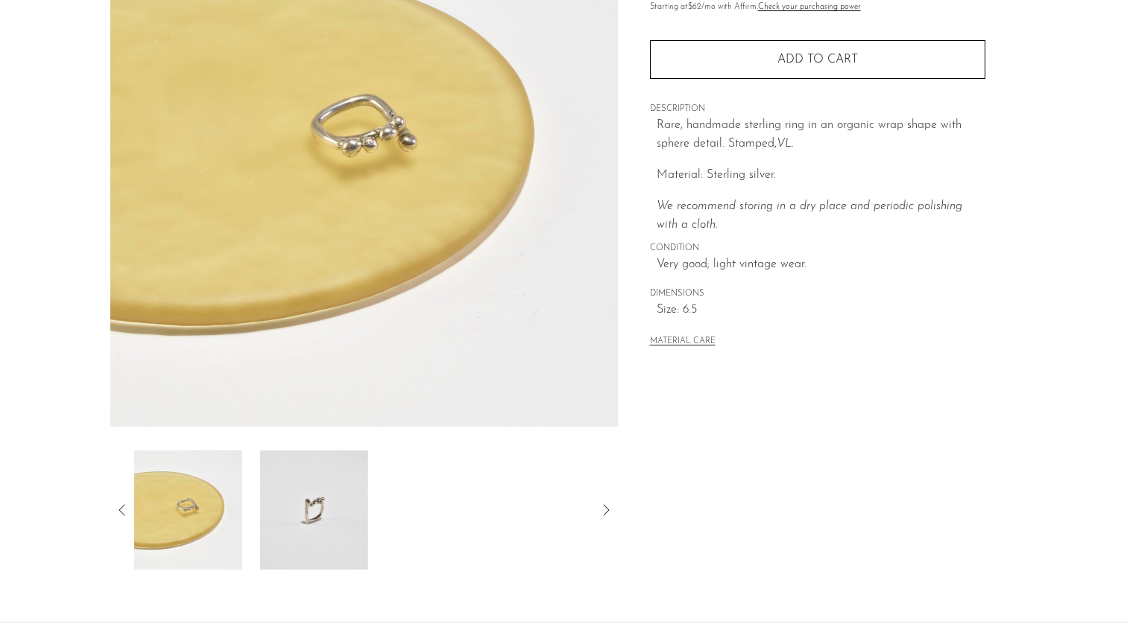
click at [193, 511] on img at bounding box center [188, 510] width 108 height 119
click at [120, 505] on icon at bounding box center [122, 510] width 18 height 18
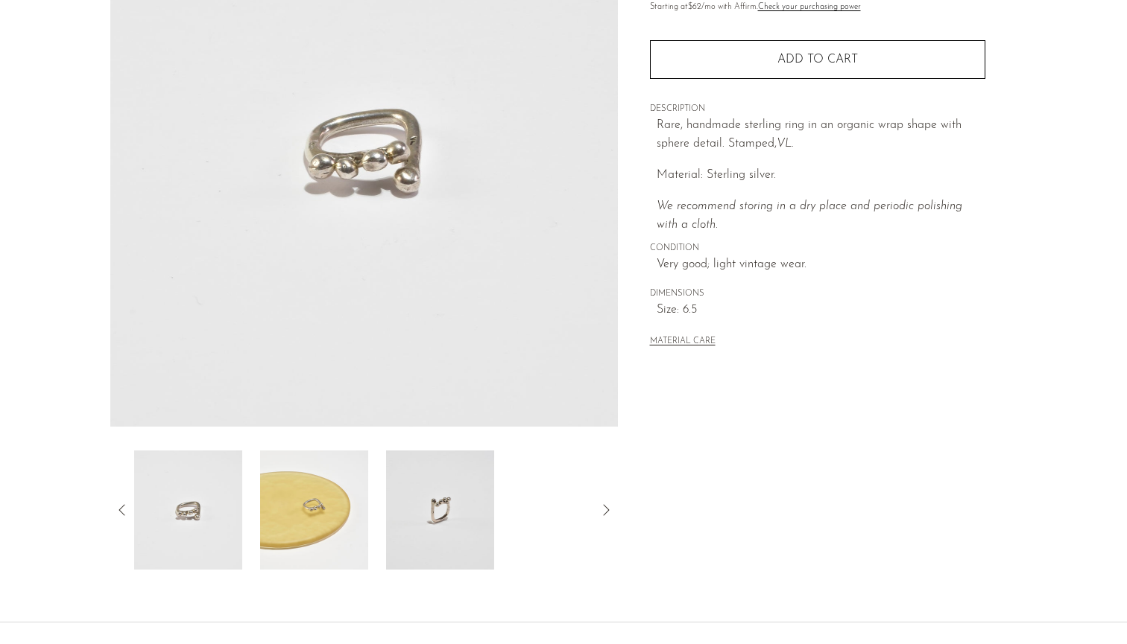
click at [208, 521] on img at bounding box center [188, 510] width 108 height 119
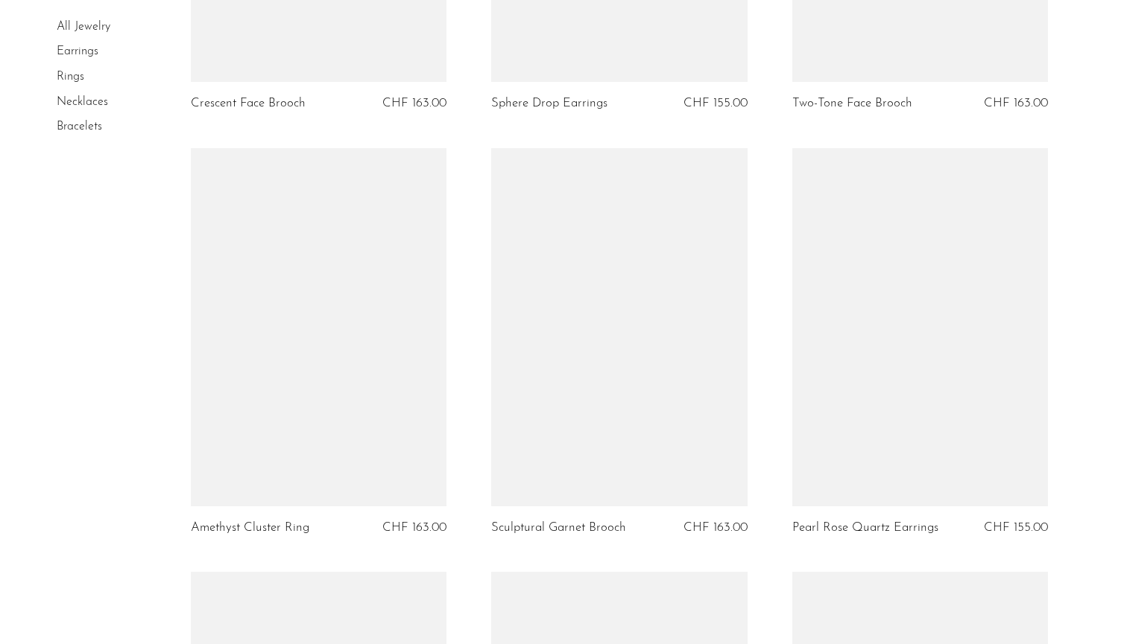
scroll to position [3506, 0]
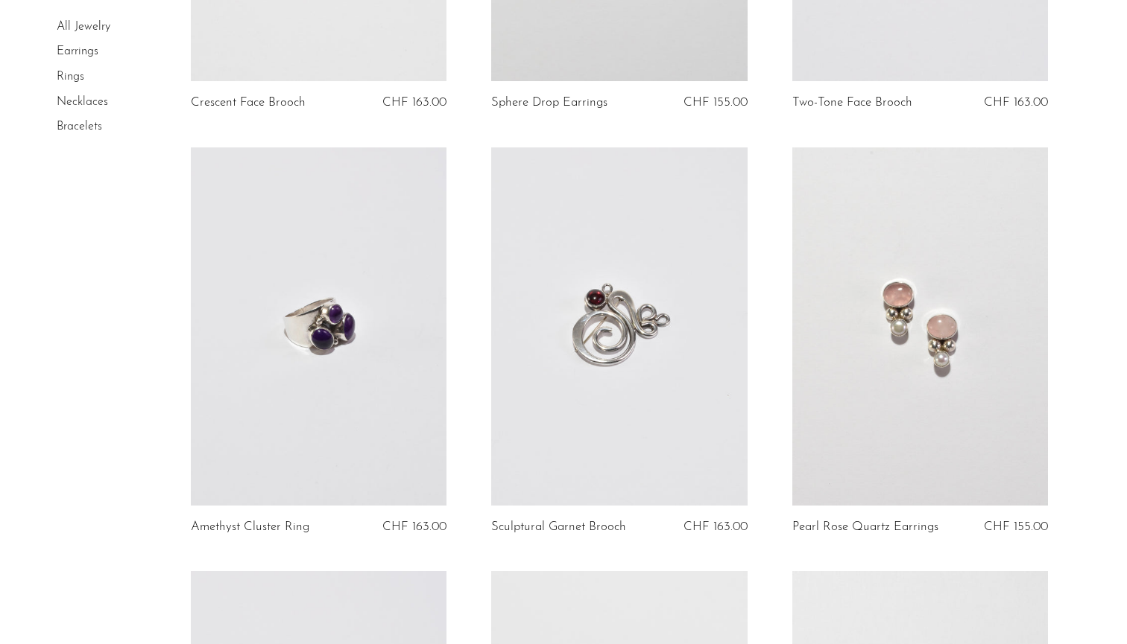
click at [75, 75] on link "Rings" at bounding box center [71, 77] width 28 height 12
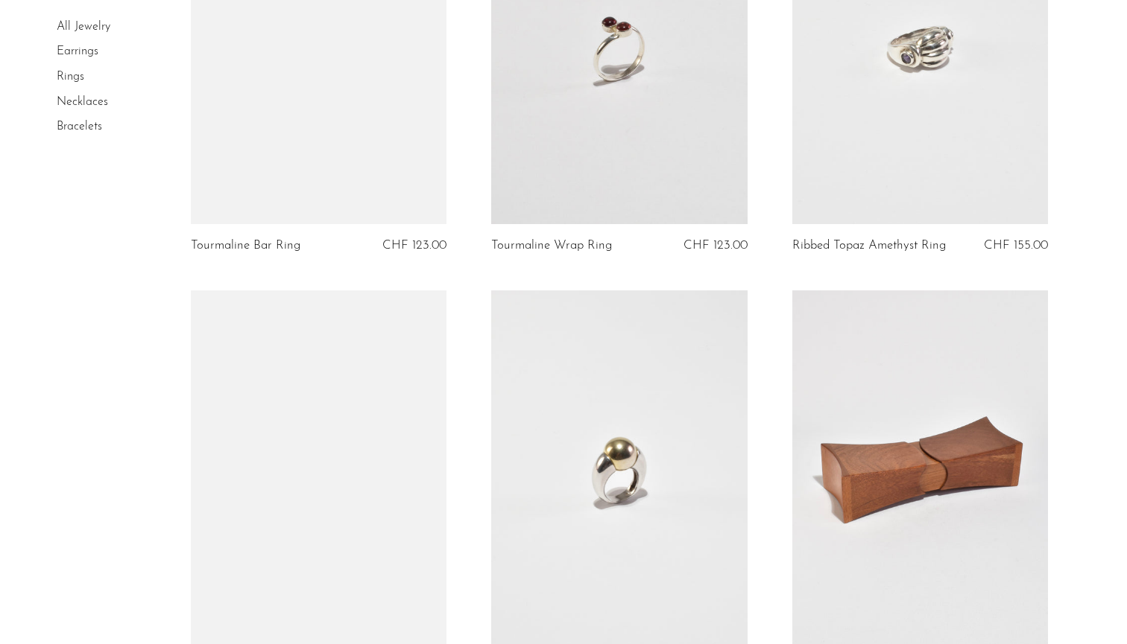
scroll to position [1995, 0]
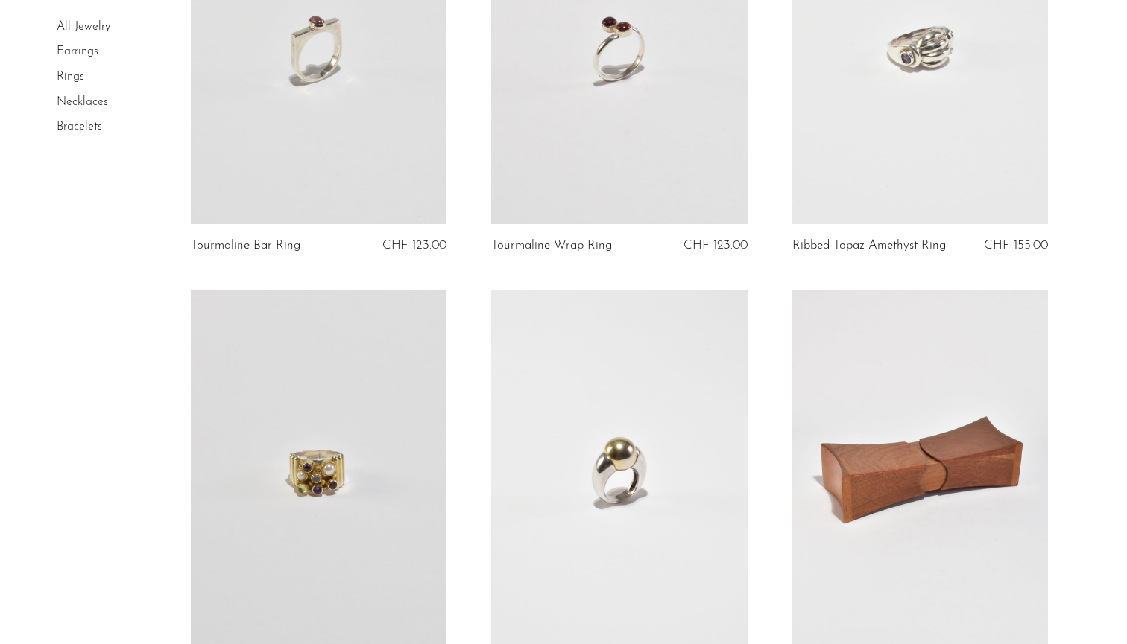
click at [363, 134] on link at bounding box center [319, 45] width 256 height 358
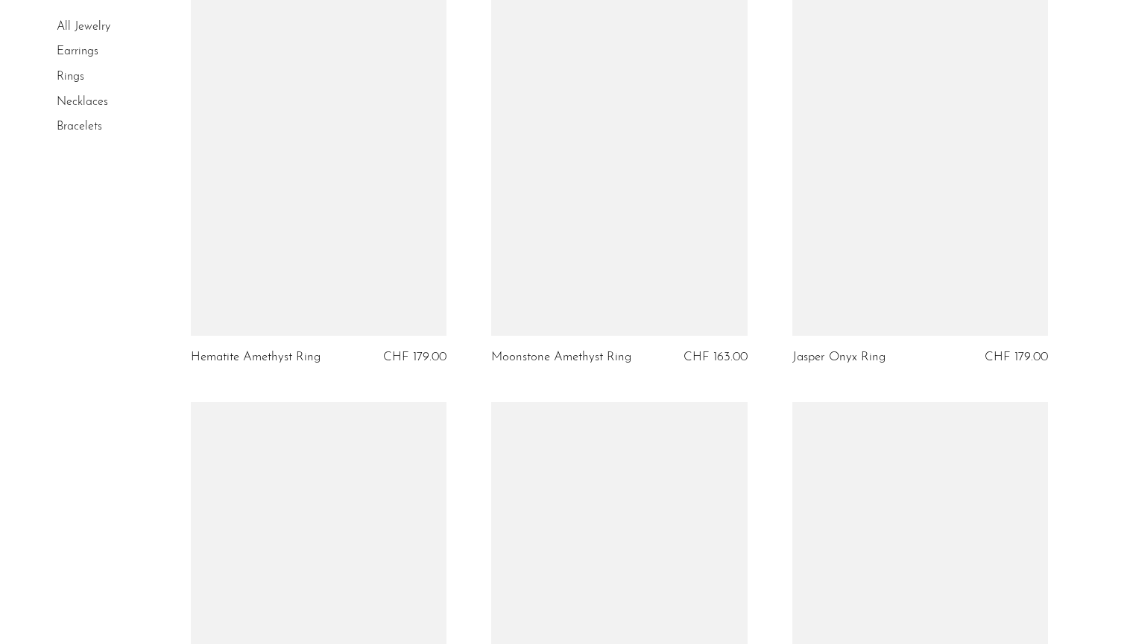
scroll to position [3816, 0]
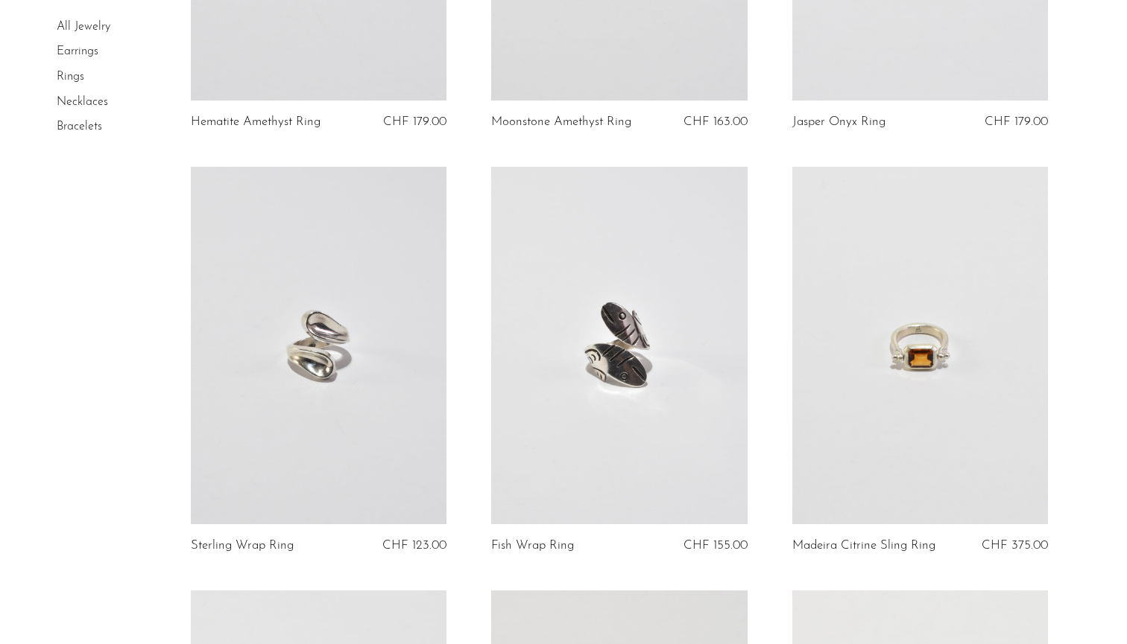
click at [647, 446] on link at bounding box center [619, 346] width 256 height 358
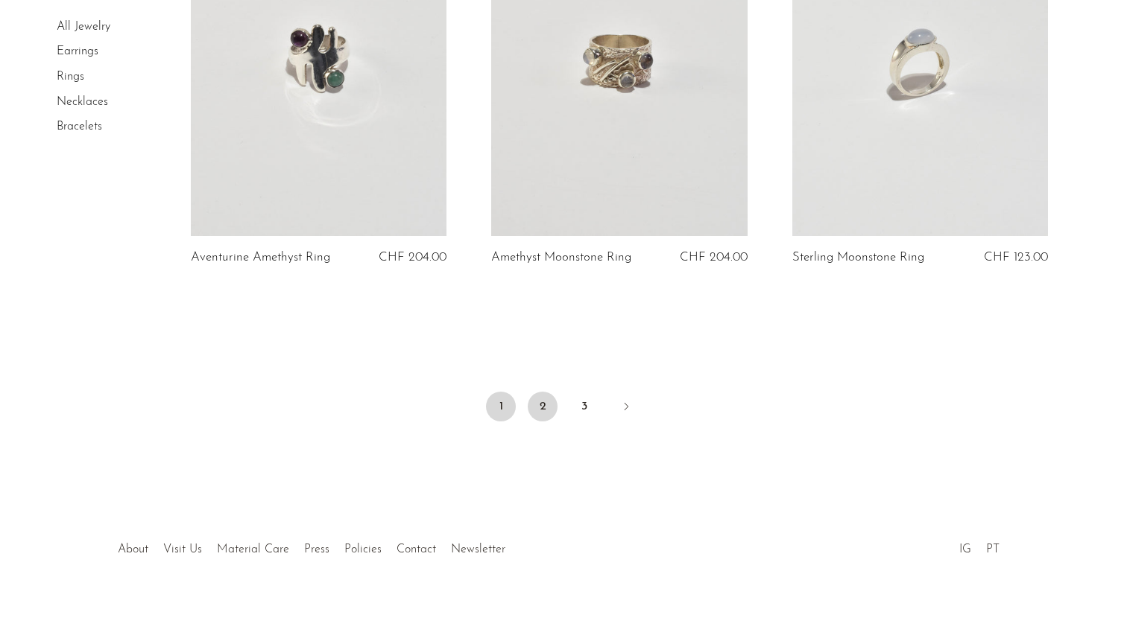
scroll to position [4953, 0]
click at [536, 399] on link "2" at bounding box center [543, 408] width 30 height 30
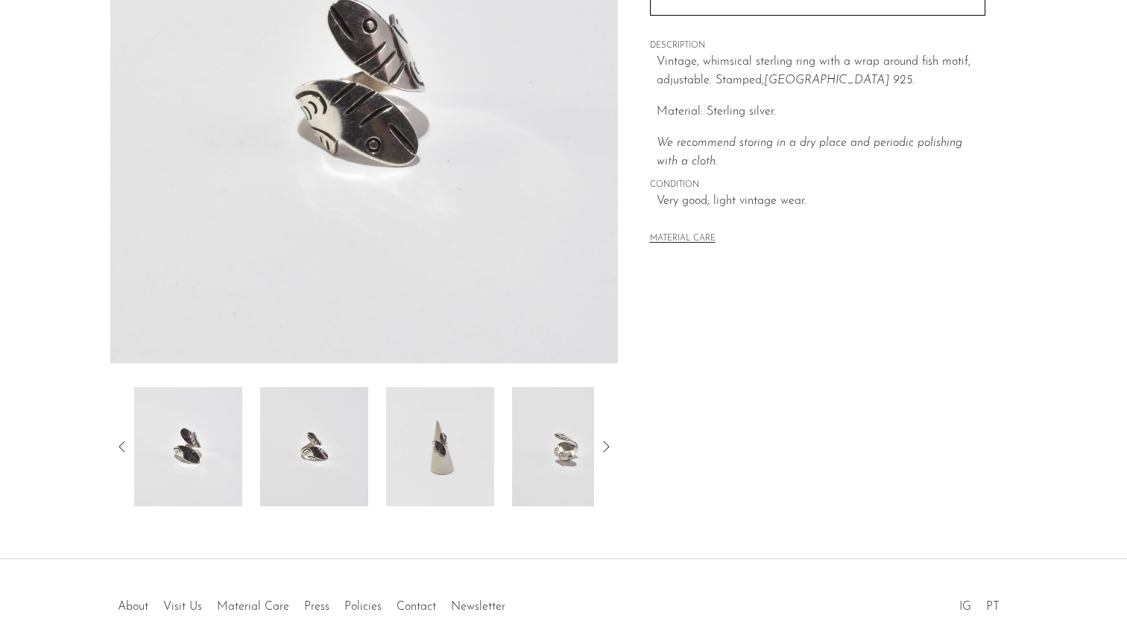
scroll to position [265, 0]
click at [445, 488] on img at bounding box center [440, 445] width 108 height 119
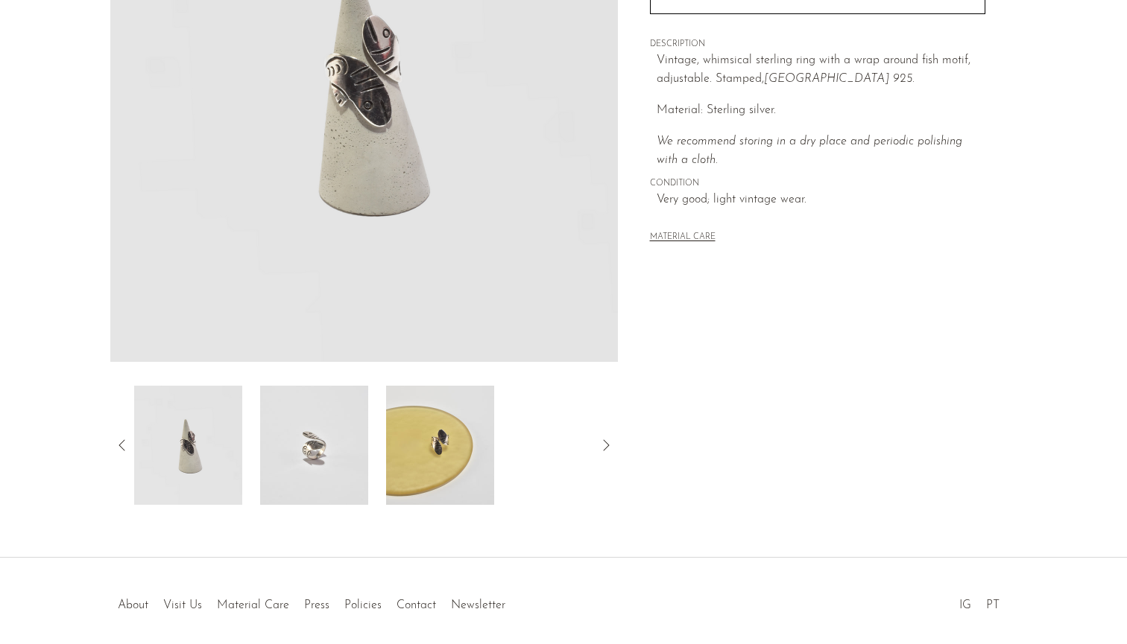
click at [442, 455] on img at bounding box center [440, 445] width 108 height 119
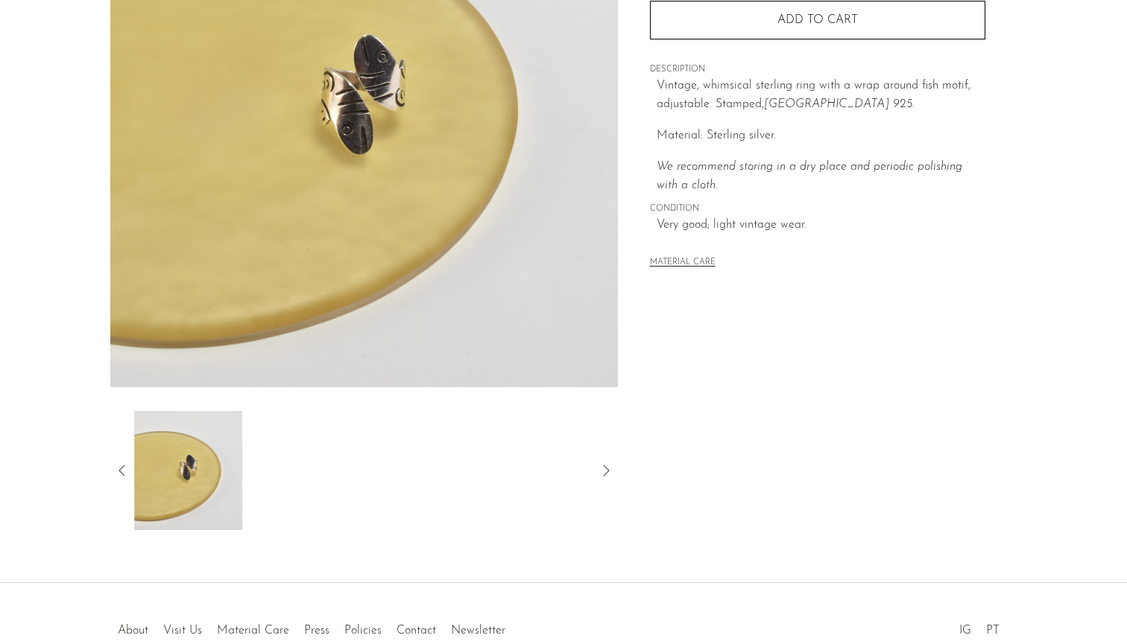
scroll to position [228, 0]
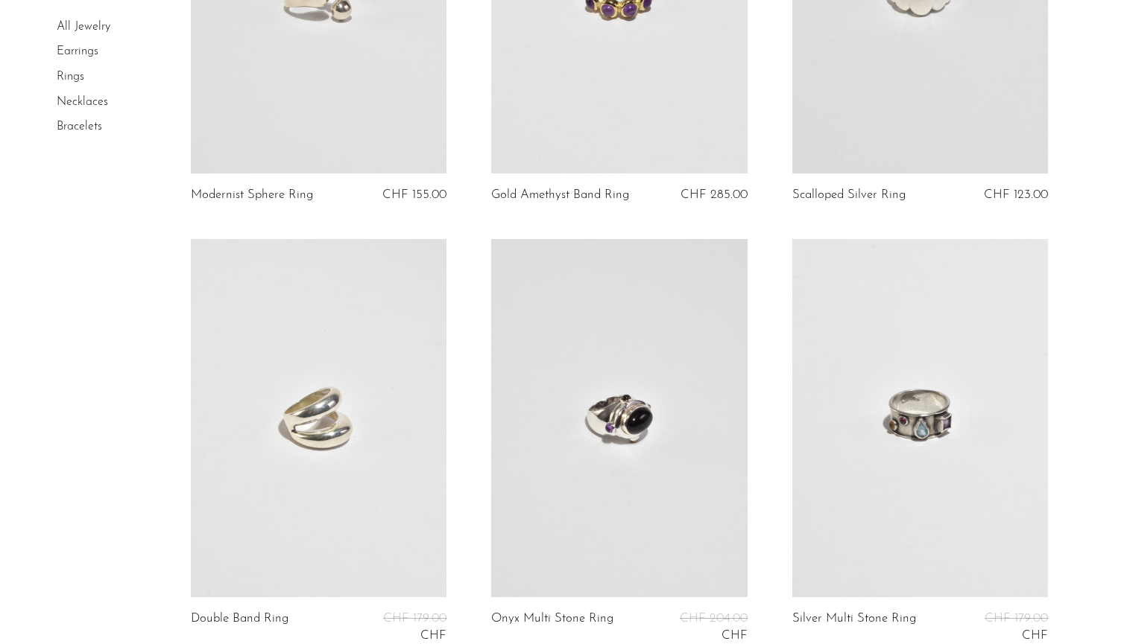
scroll to position [2445, 0]
click at [374, 428] on link at bounding box center [319, 416] width 256 height 358
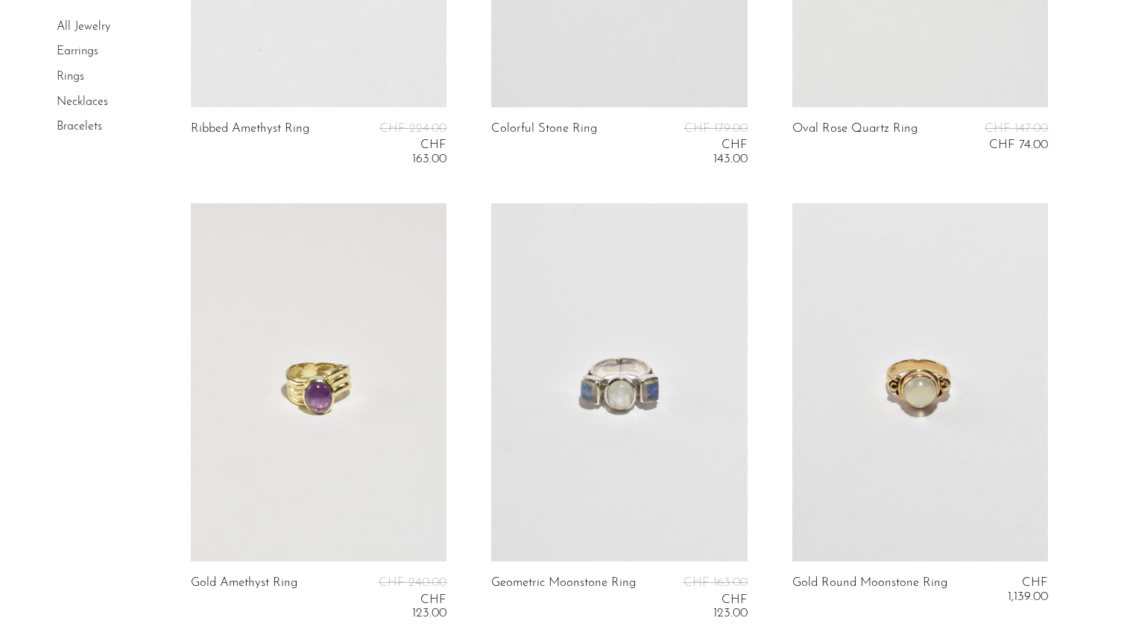
scroll to position [4927, 0]
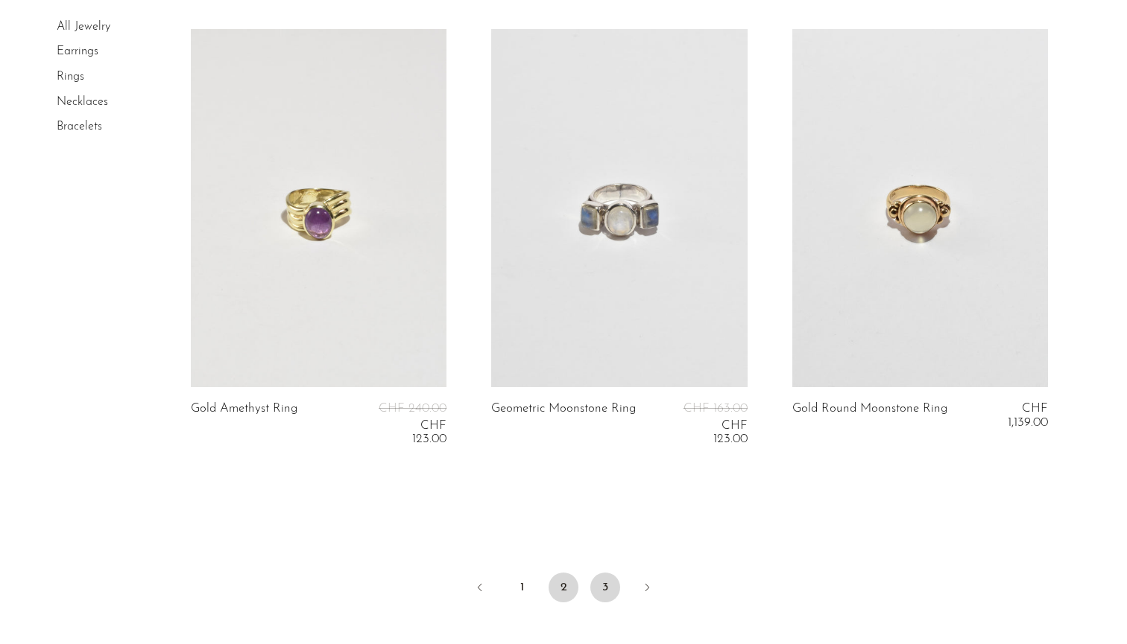
click at [603, 575] on link "3" at bounding box center [605, 588] width 30 height 30
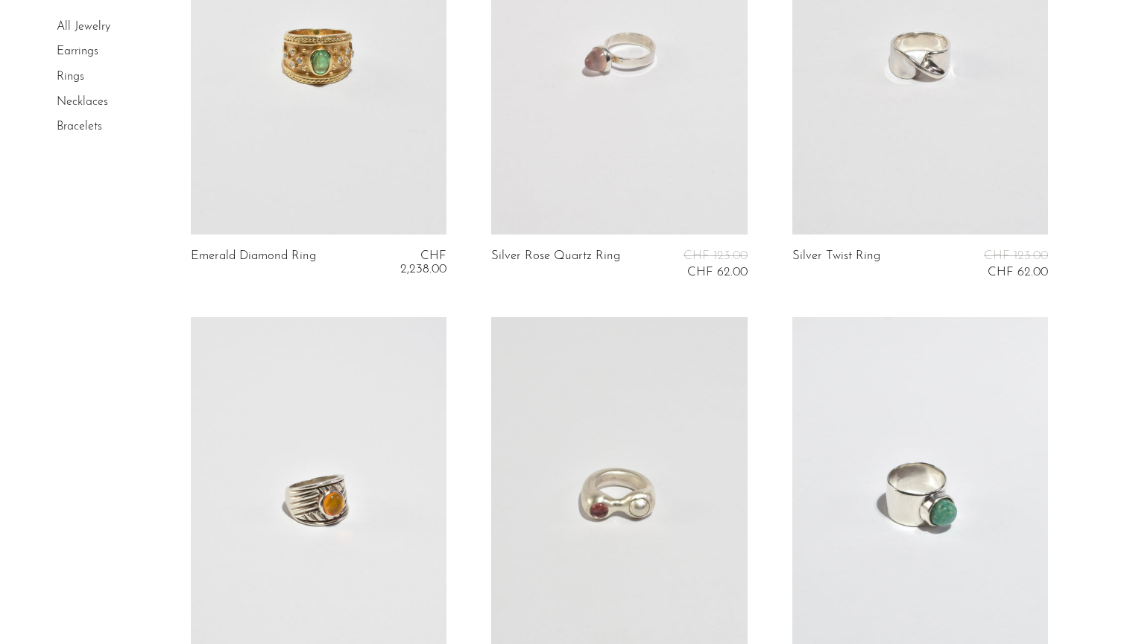
scroll to position [261, 0]
click at [867, 190] on link at bounding box center [920, 55] width 256 height 358
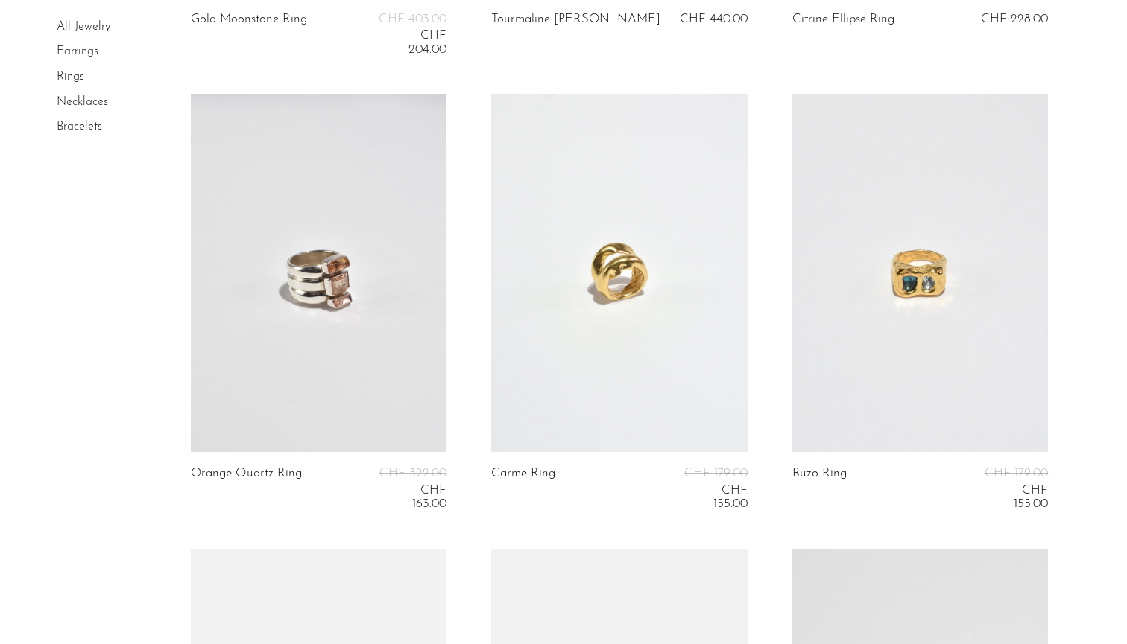
scroll to position [2278, 0]
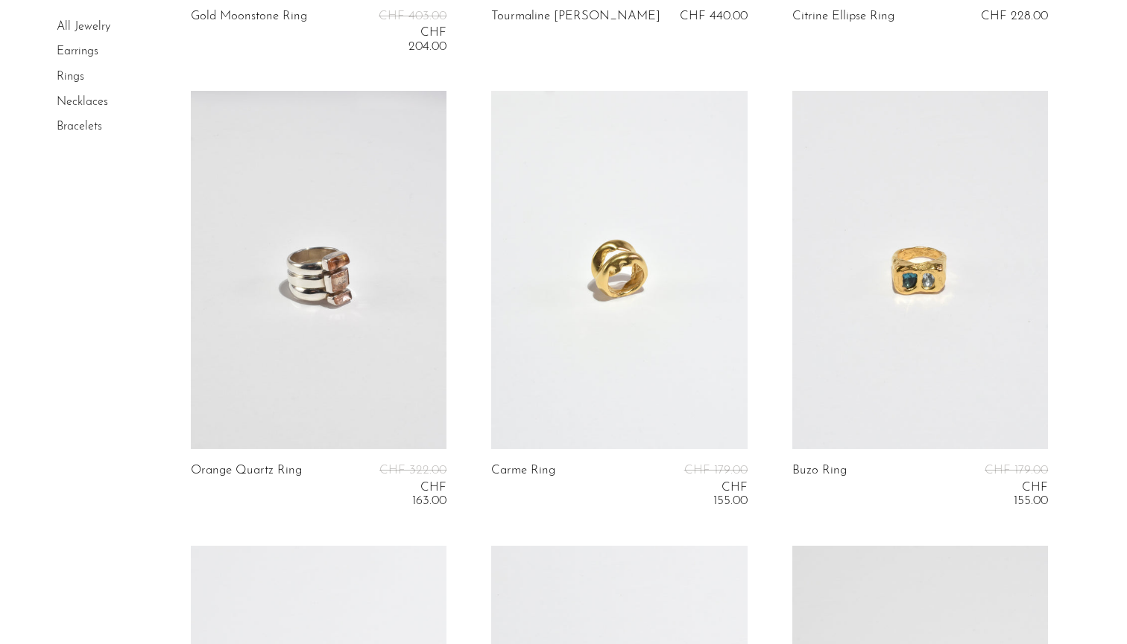
click at [621, 325] on link at bounding box center [619, 270] width 256 height 358
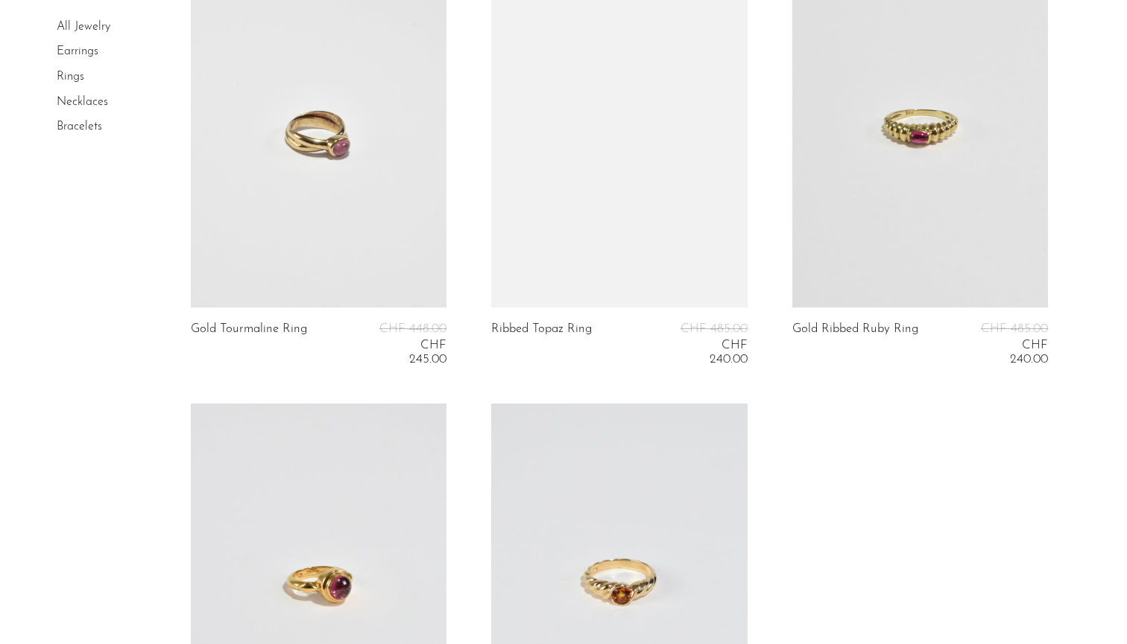
scroll to position [3364, 0]
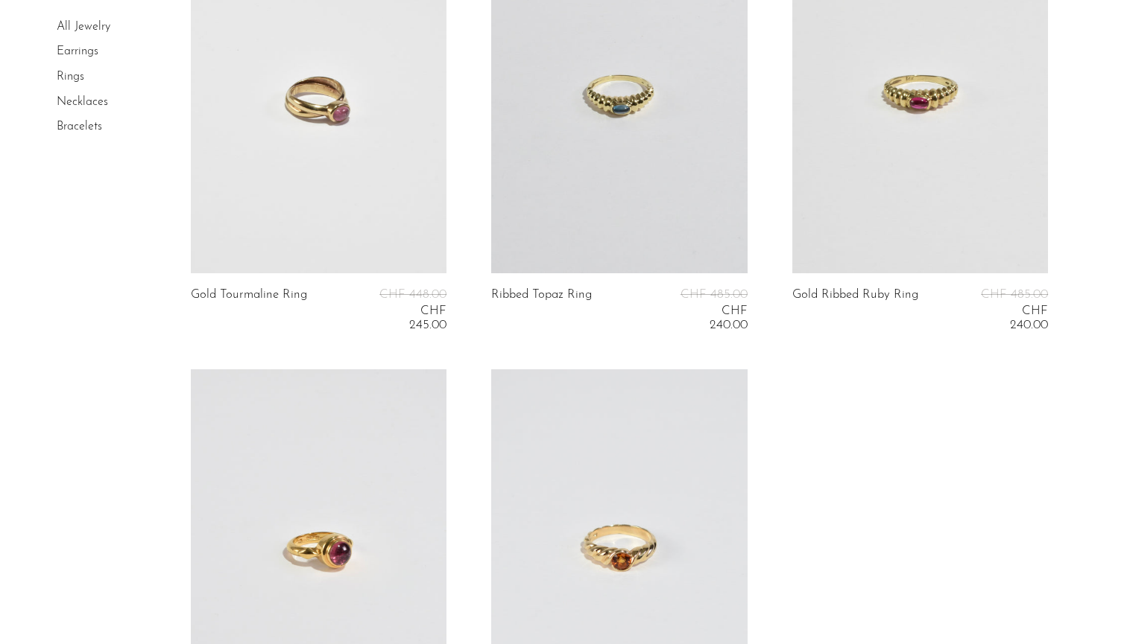
click at [342, 204] on link at bounding box center [319, 94] width 256 height 358
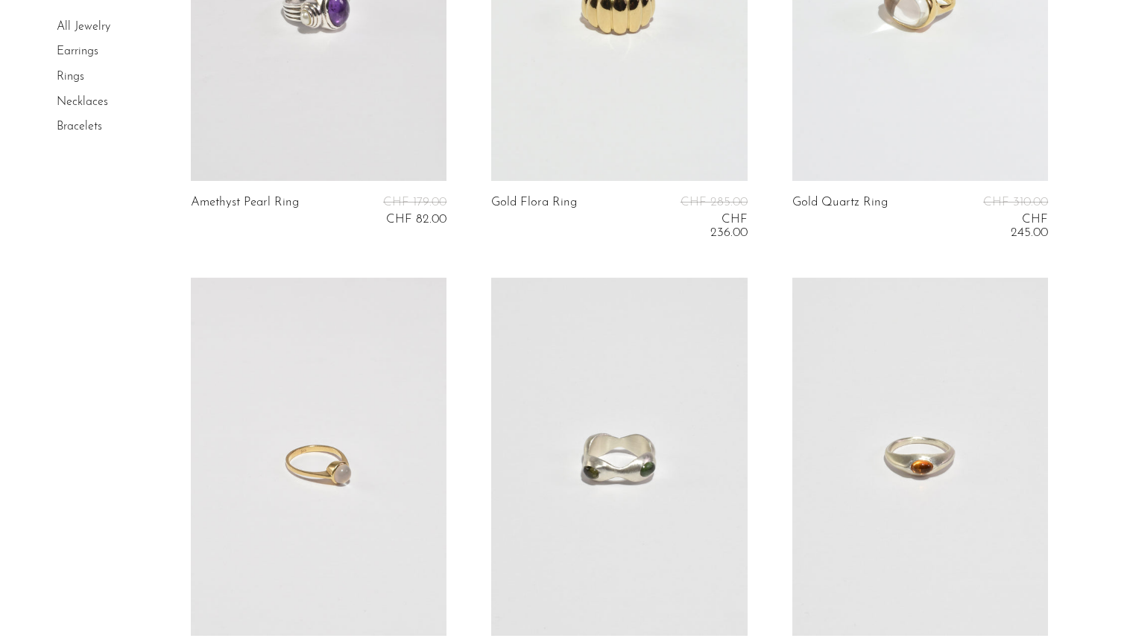
scroll to position [1374, 0]
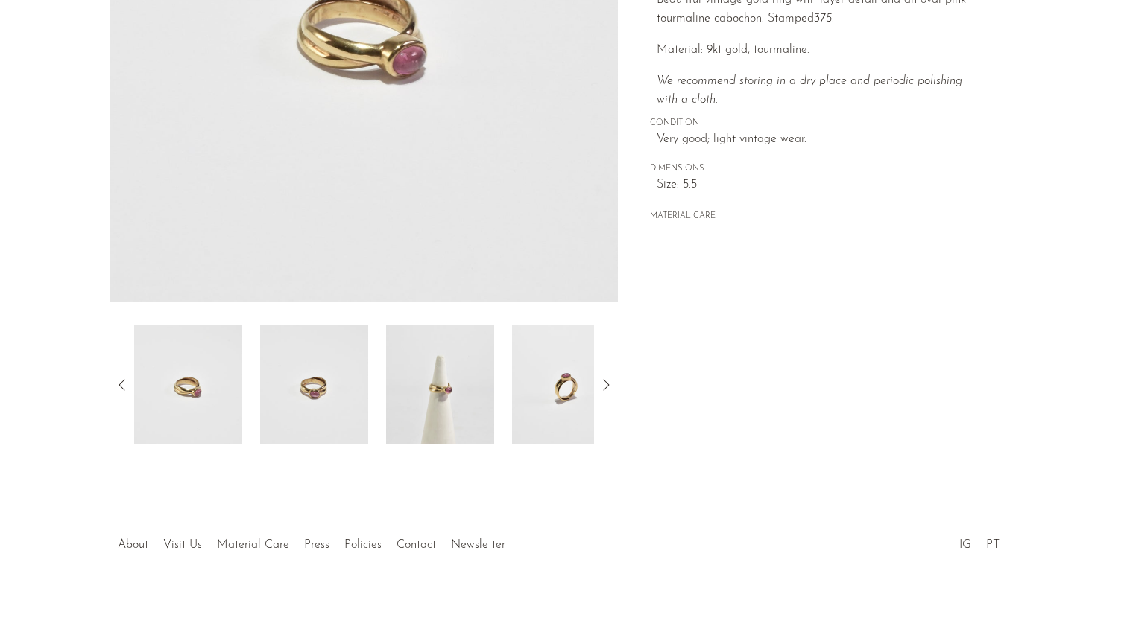
click at [440, 381] on img at bounding box center [440, 385] width 108 height 119
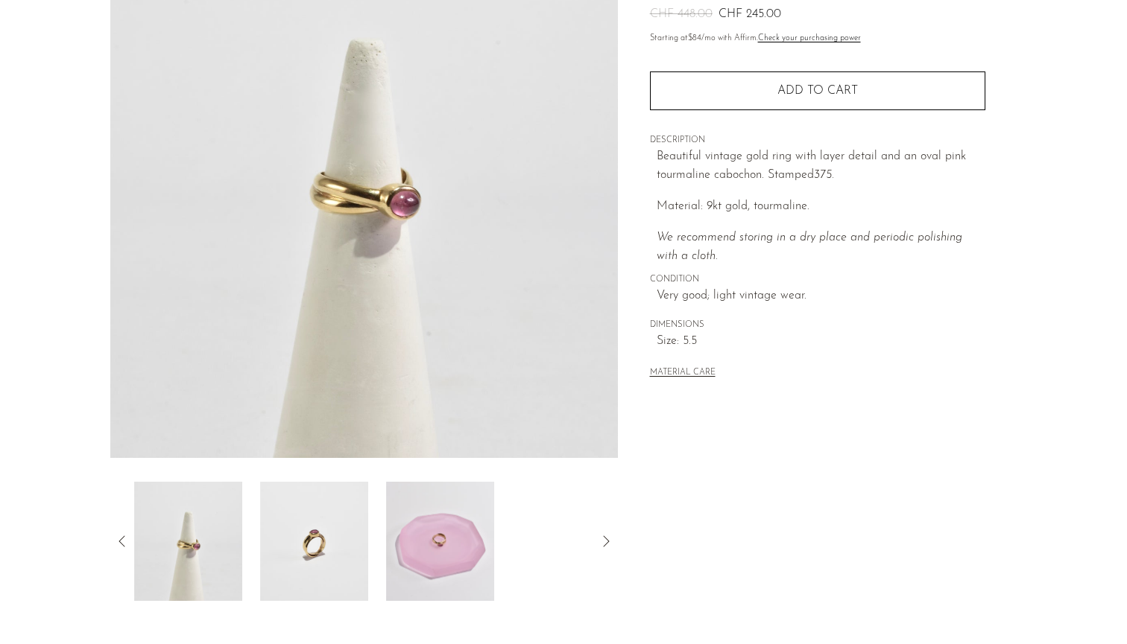
scroll to position [166, 0]
